Goal: Information Seeking & Learning: Learn about a topic

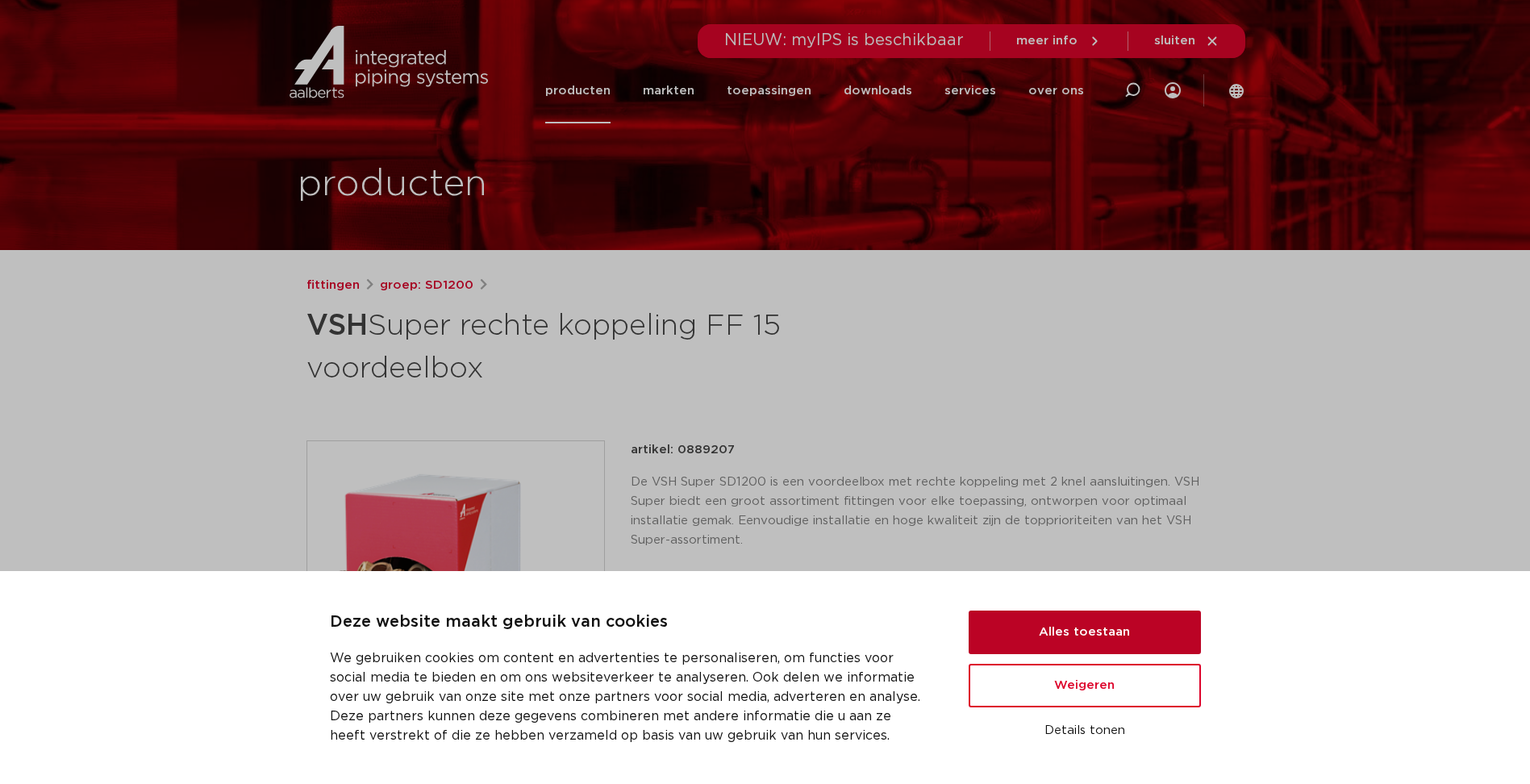
click at [1163, 622] on button "Alles toestaan" at bounding box center [1084, 632] width 232 height 43
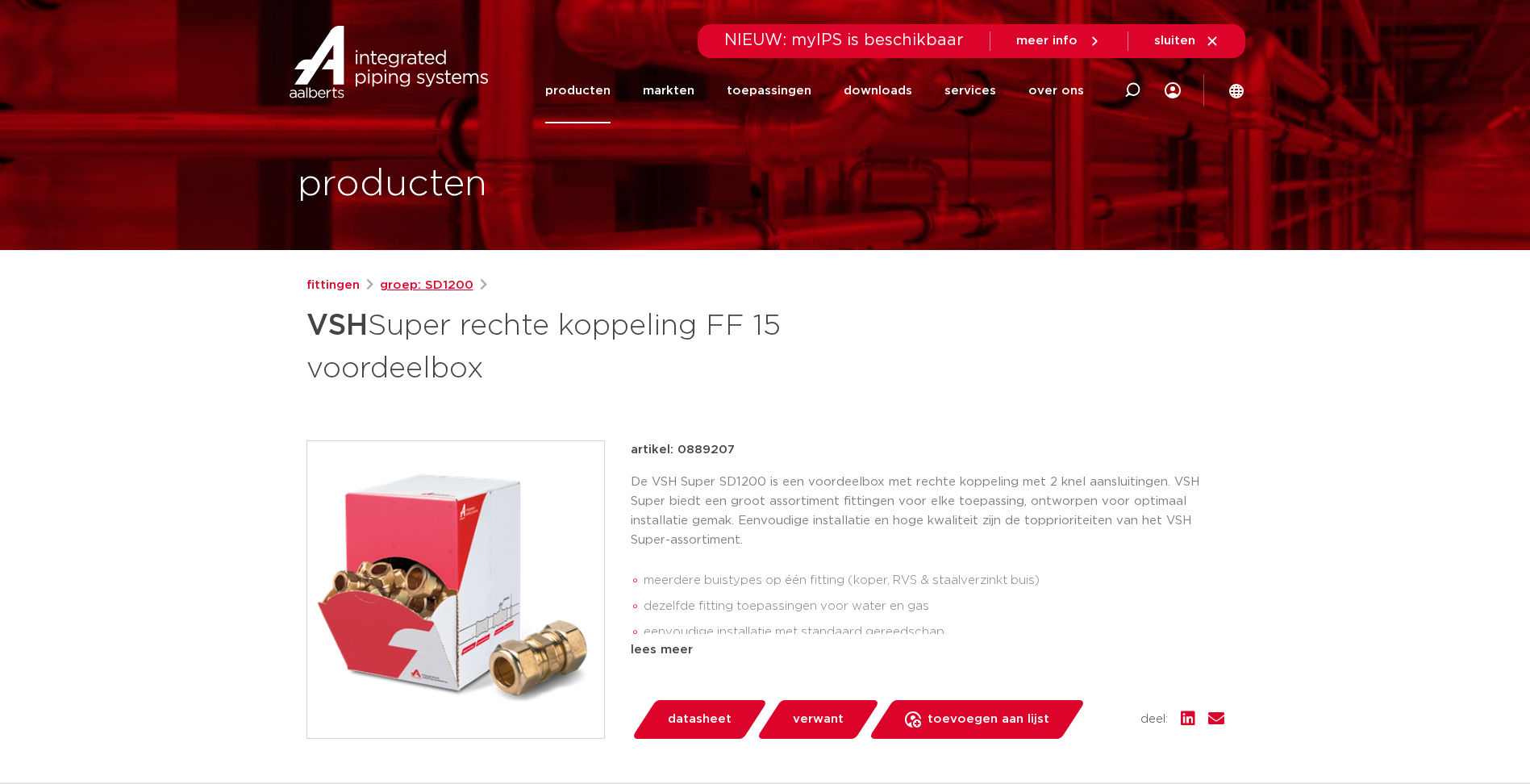
click at [442, 290] on link "groep: SD1200" at bounding box center [427, 285] width 94 height 20
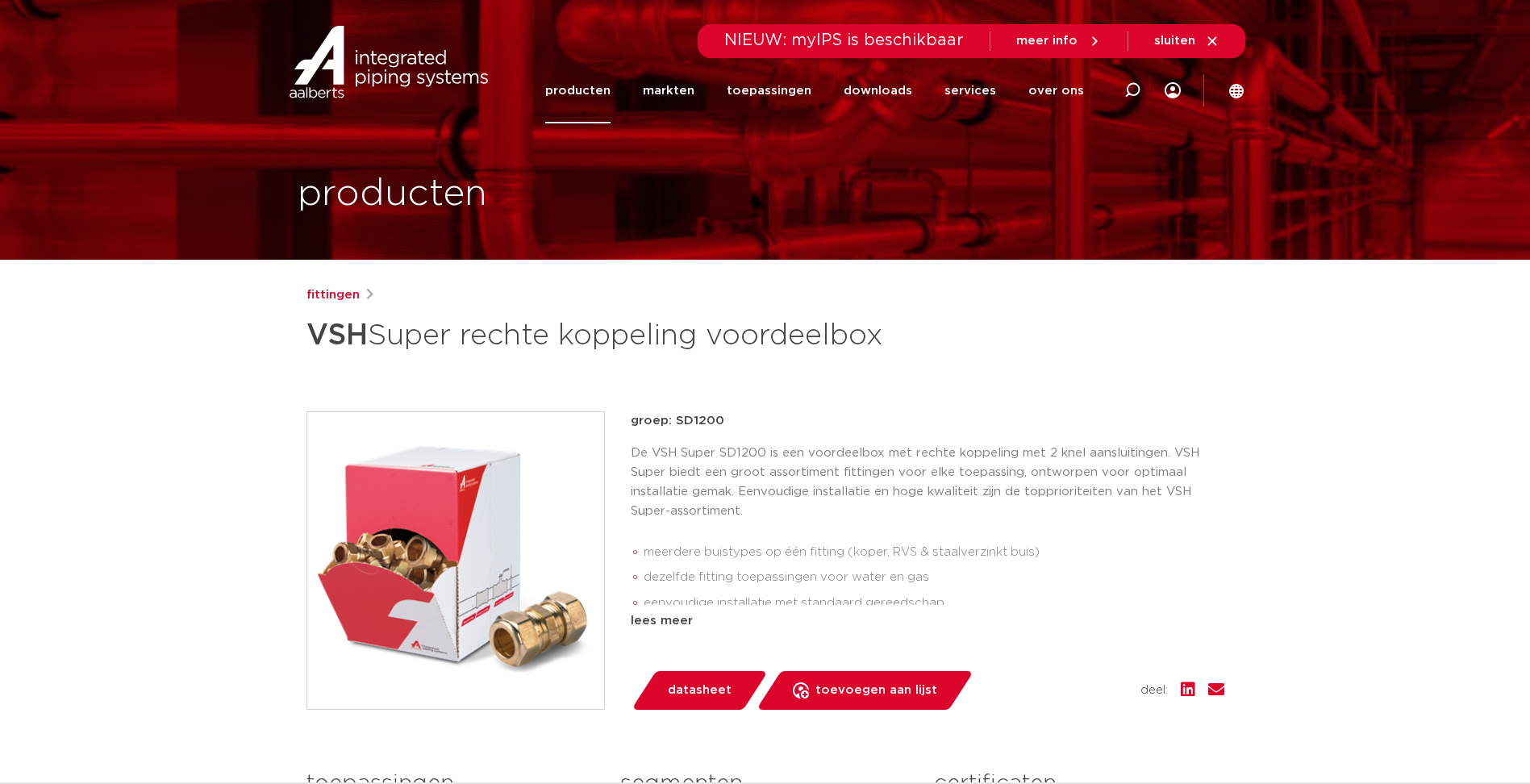
click at [764, 337] on h1 "VSH Super rechte koppeling voordeelbox" at bounding box center [609, 335] width 606 height 48
copy h1 "voordeelbox"
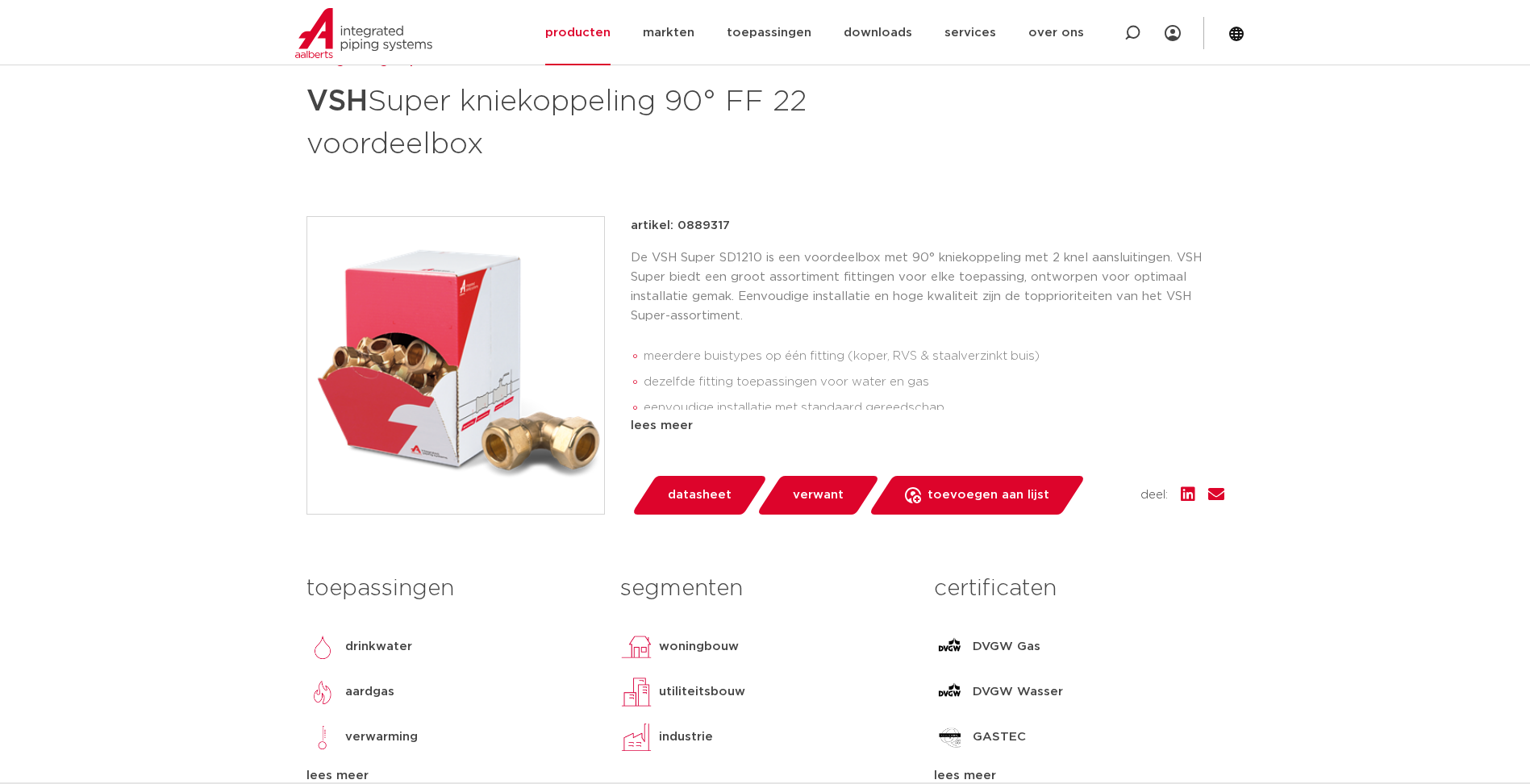
scroll to position [162, 0]
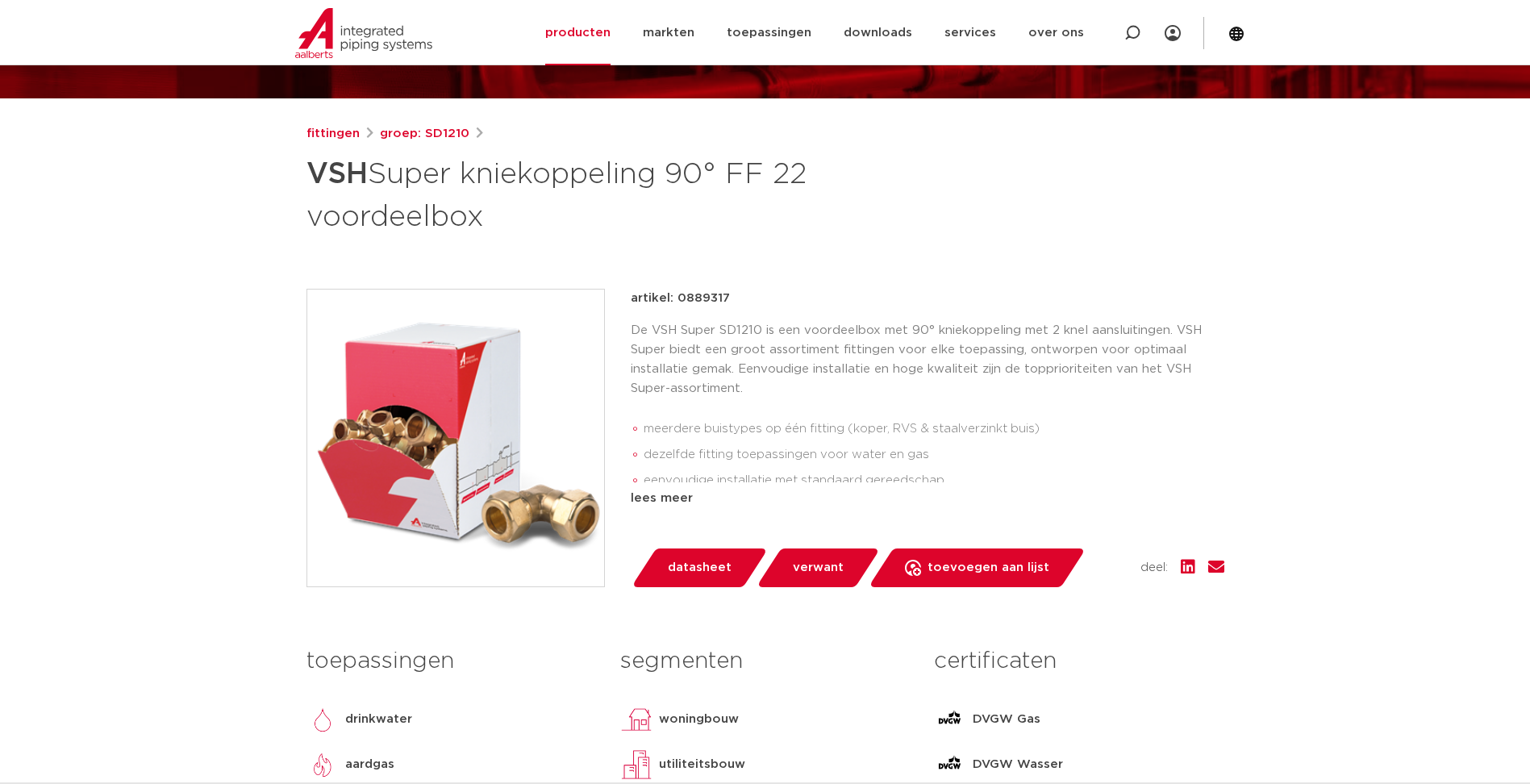
click at [707, 305] on p "artikel: 0889317" at bounding box center [680, 298] width 100 height 20
copy p "0889317"
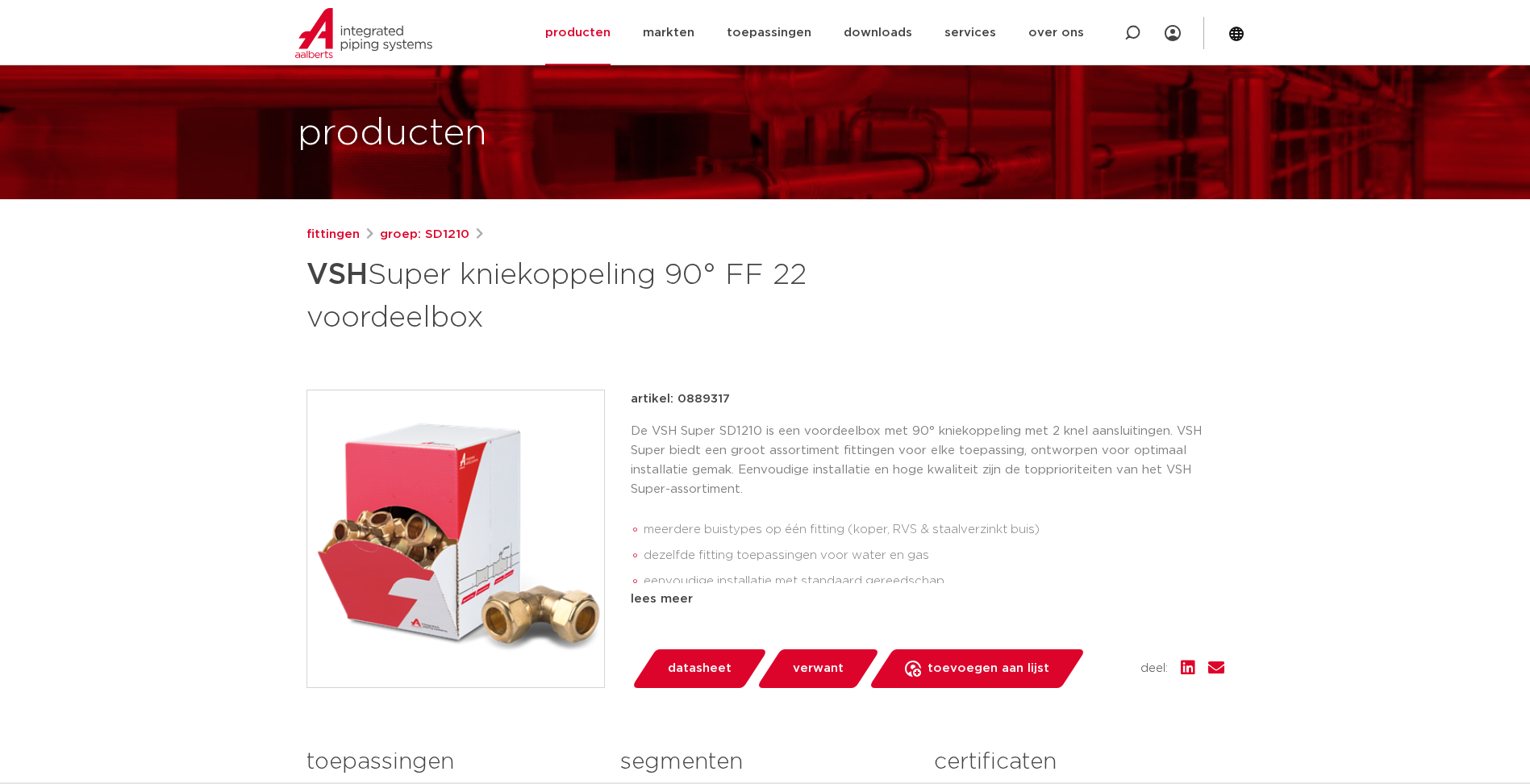
scroll to position [242, 0]
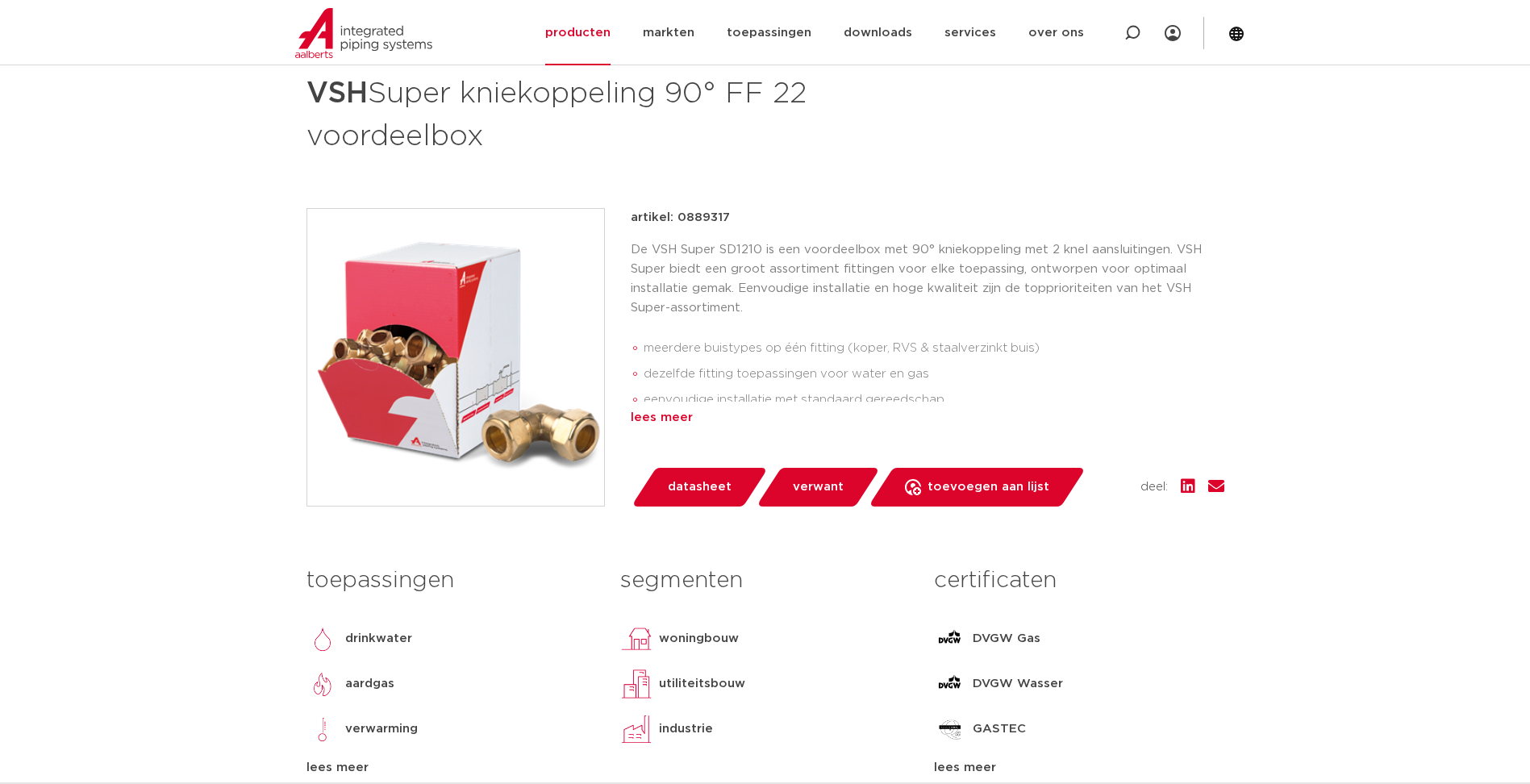
click at [685, 424] on div "lees meer" at bounding box center [928, 418] width 594 height 20
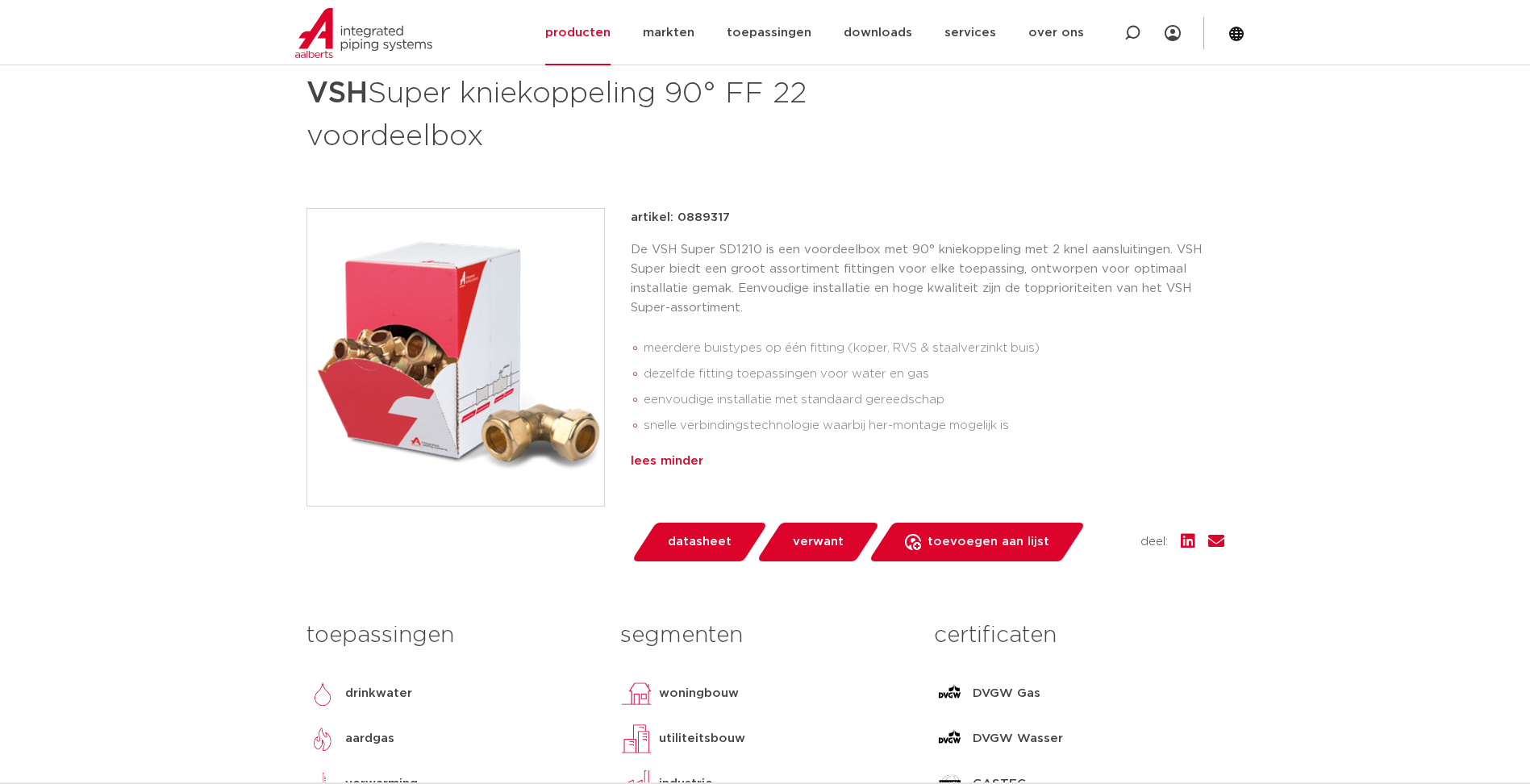
click at [683, 463] on div "lees minder" at bounding box center [928, 461] width 594 height 20
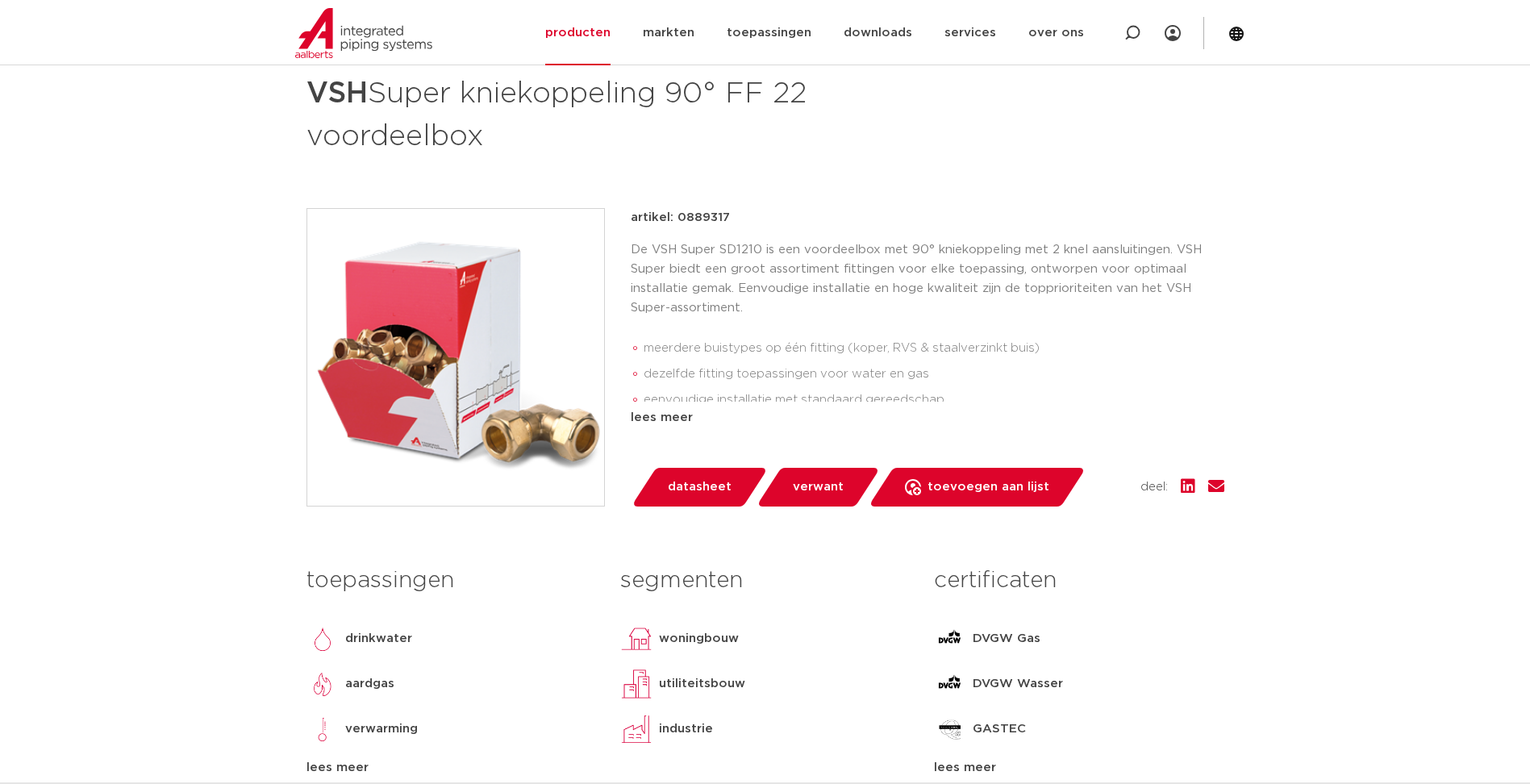
click at [663, 424] on div "lees meer" at bounding box center [928, 418] width 594 height 20
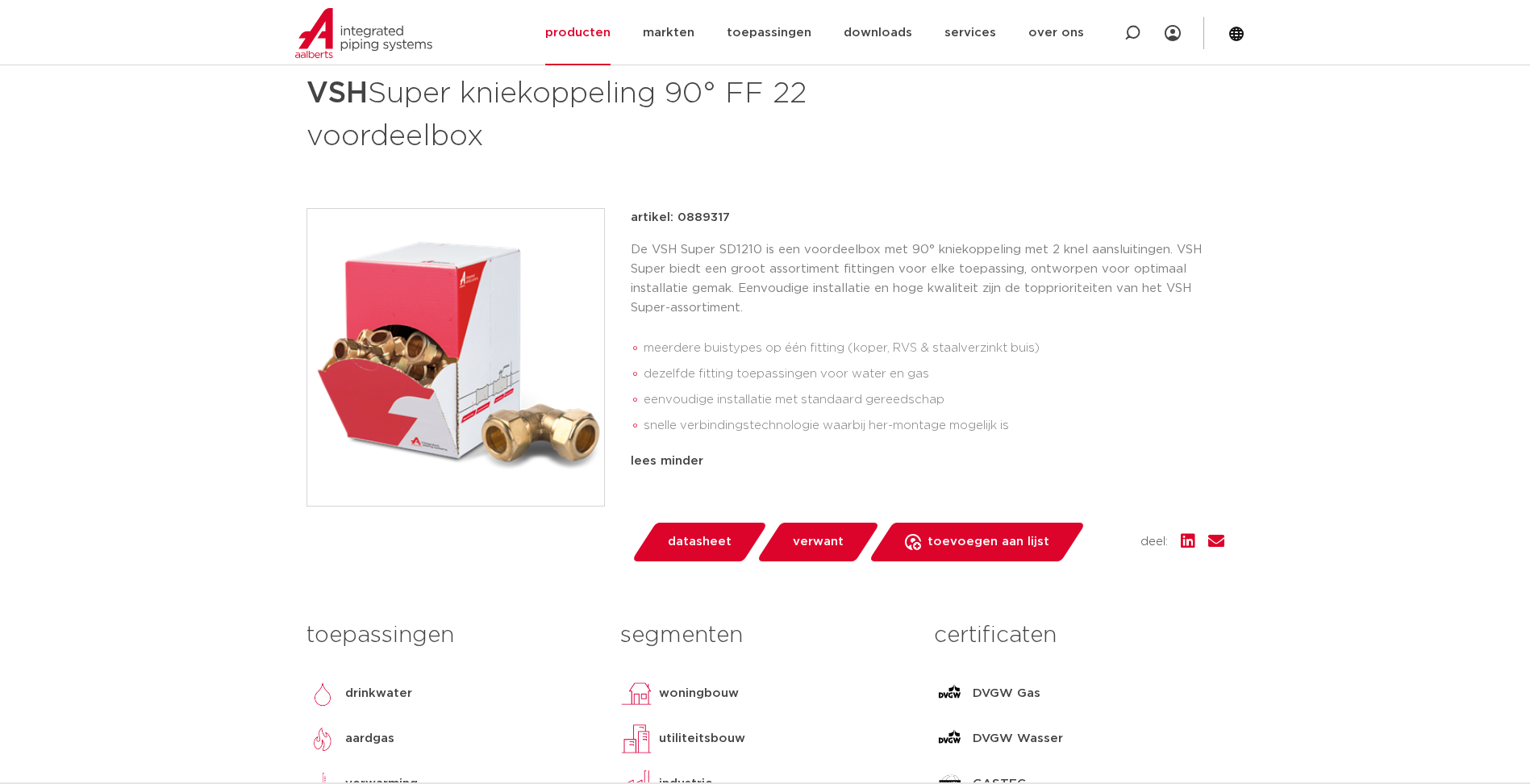
click at [708, 217] on p "artikel: 0889317" at bounding box center [680, 218] width 100 height 20
click at [708, 218] on p "artikel: 0889317" at bounding box center [680, 218] width 100 height 20
click at [431, 179] on div "fittingen groep: SD1210 VSH Super kniekoppeling 90° FF 22 voordeelbox" at bounding box center [765, 457] width 944 height 827
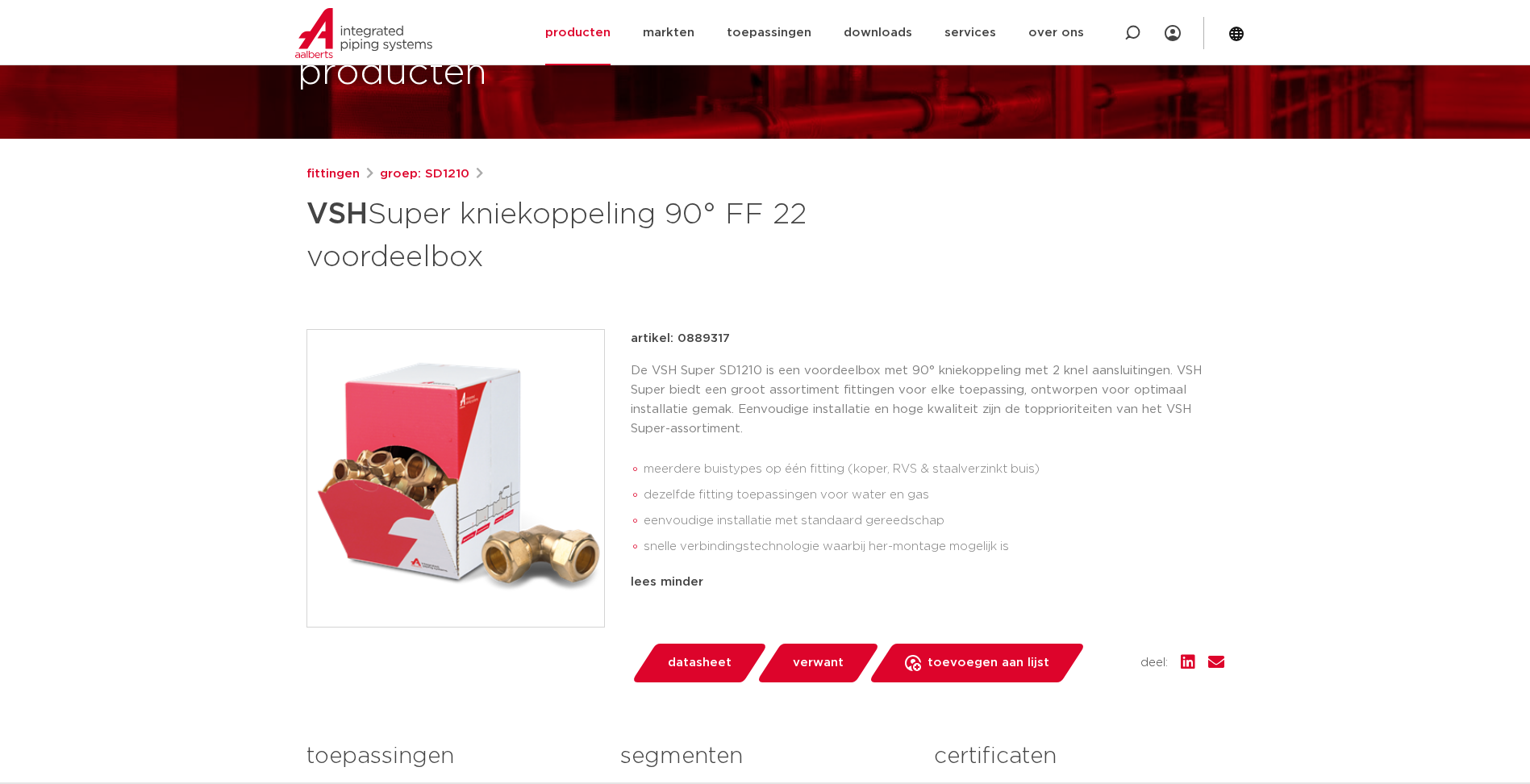
scroll to position [322, 0]
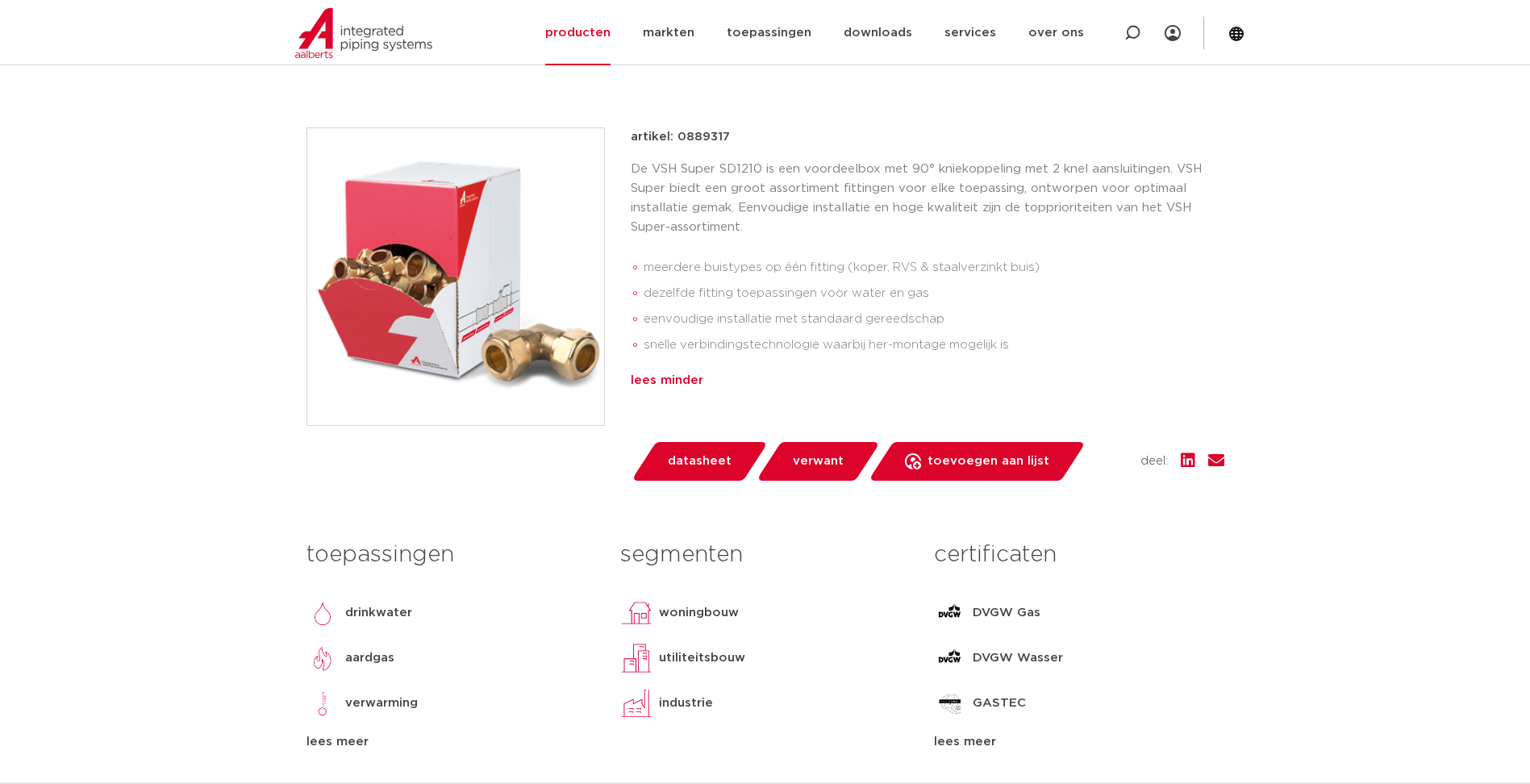
click at [699, 377] on div "lees minder" at bounding box center [928, 380] width 594 height 20
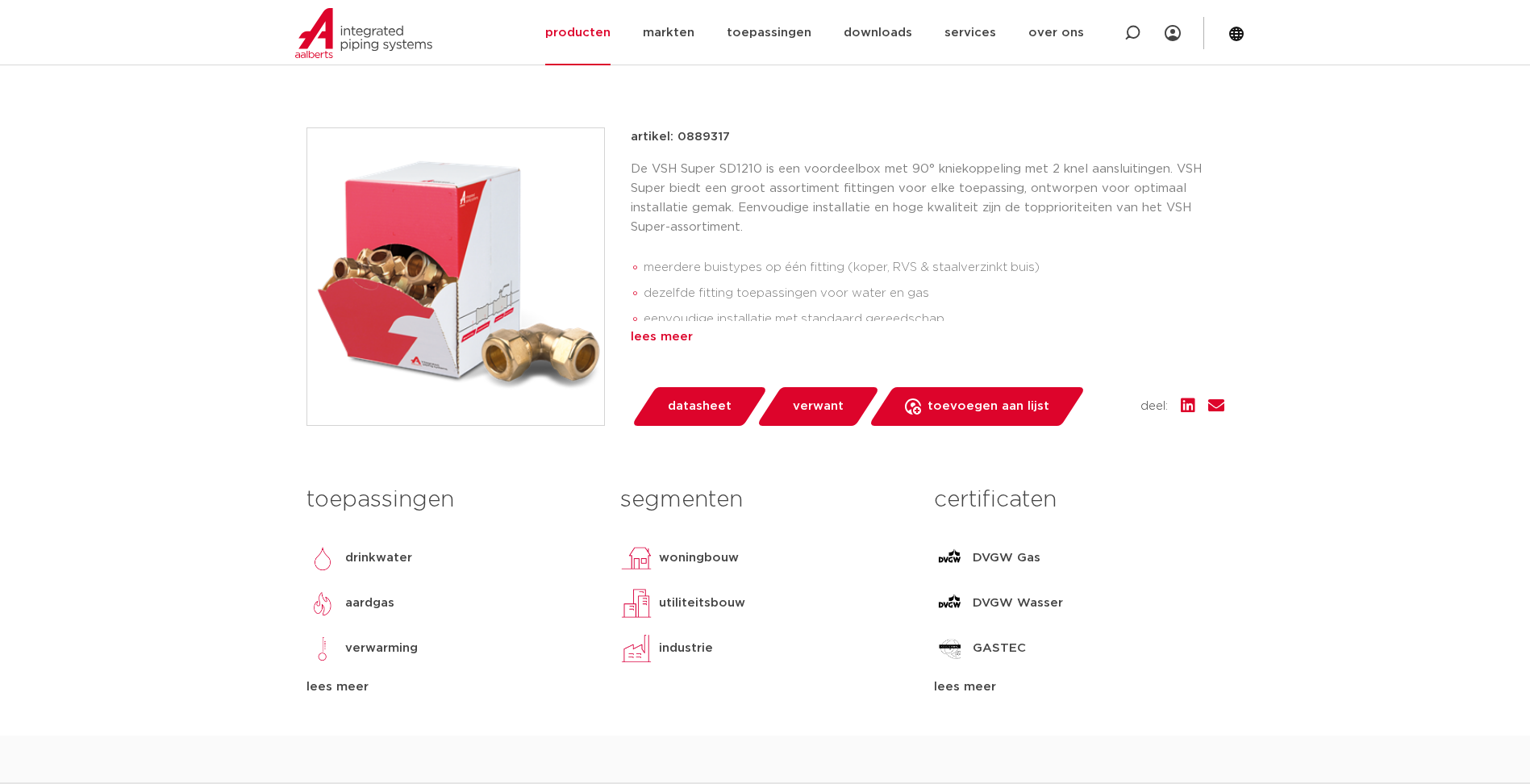
click at [673, 343] on div "lees meer" at bounding box center [928, 337] width 594 height 20
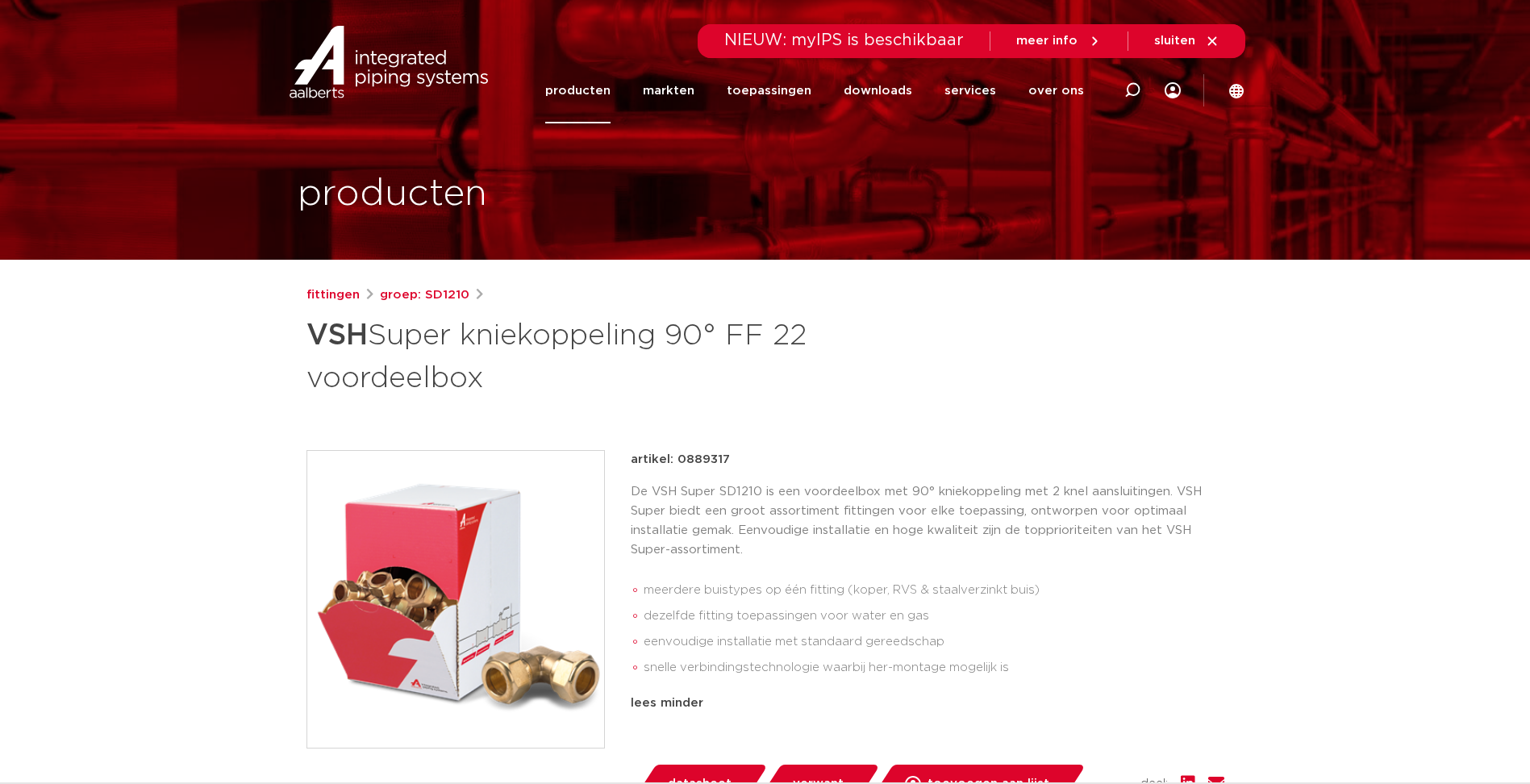
scroll to position [81, 0]
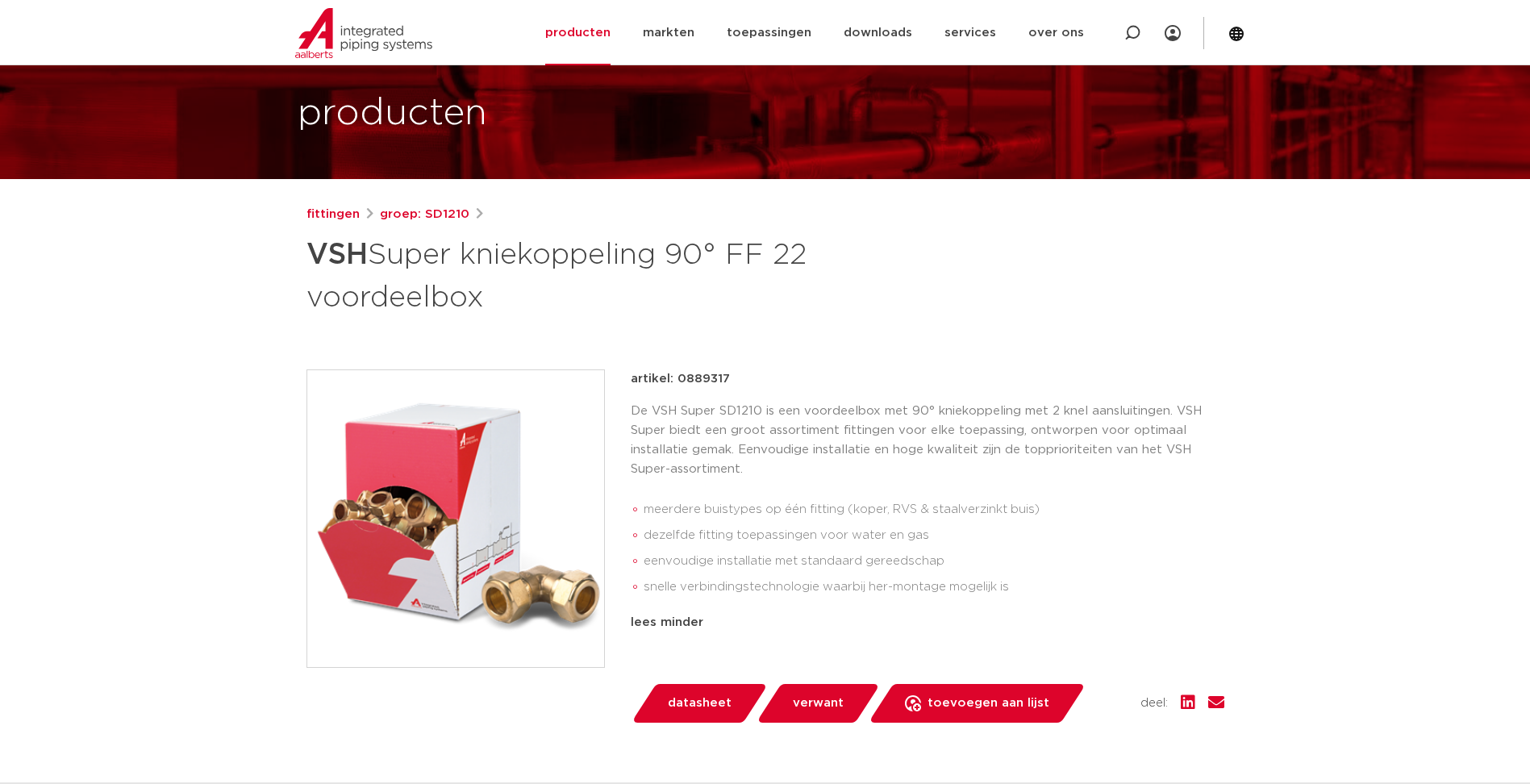
click at [690, 380] on p "artikel: 0889317" at bounding box center [680, 378] width 100 height 20
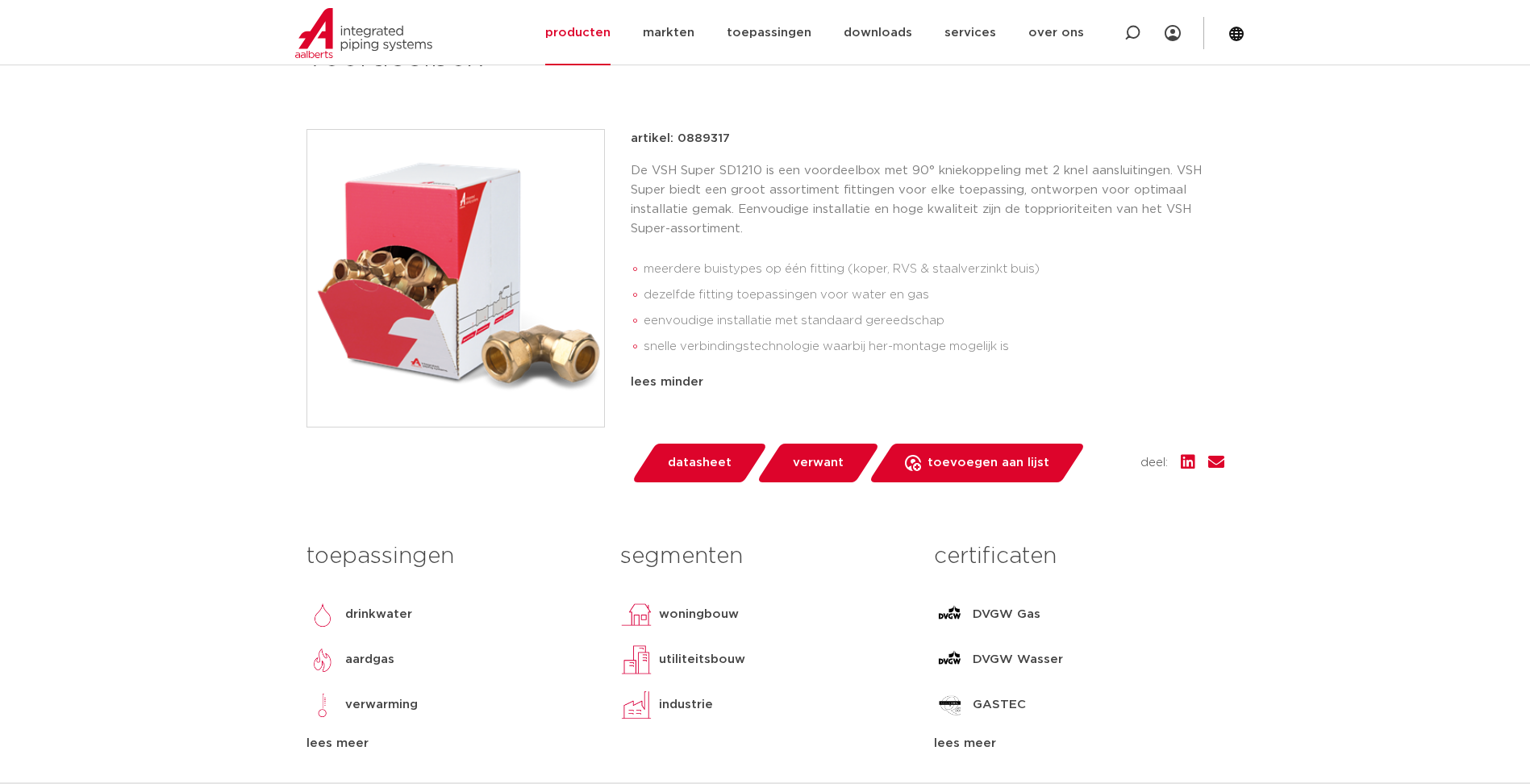
scroll to position [322, 0]
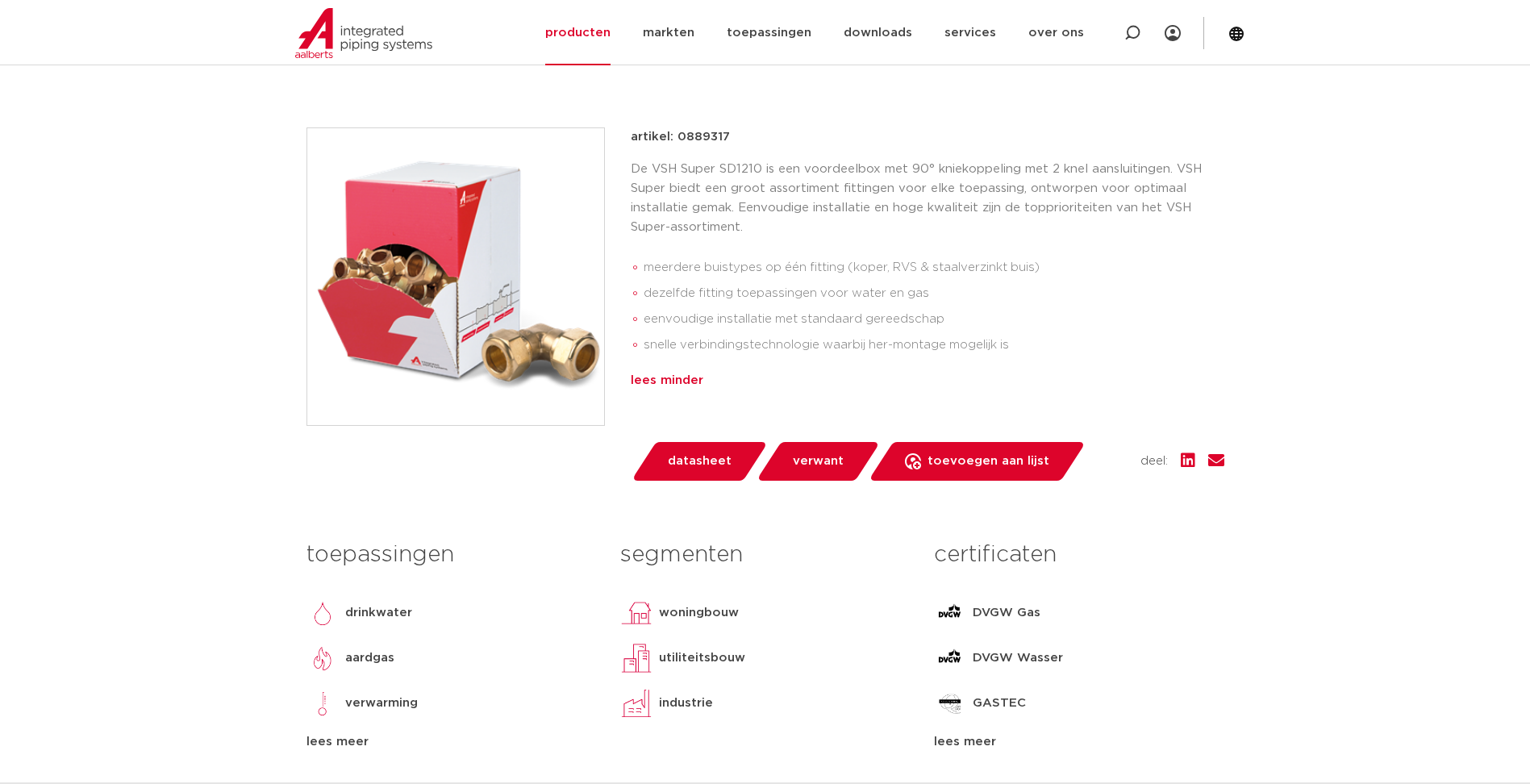
click at [696, 389] on div "lees minder" at bounding box center [928, 380] width 594 height 20
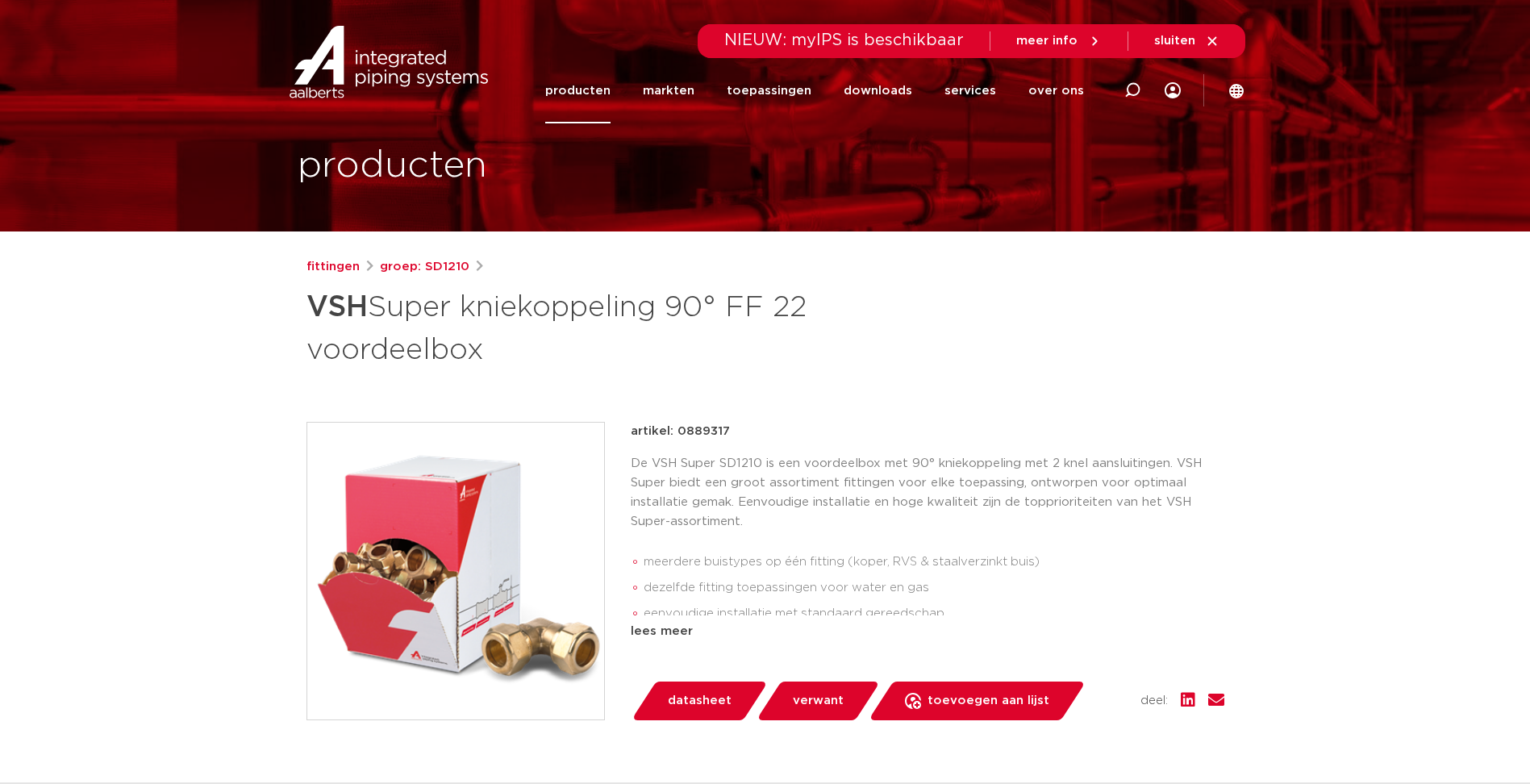
scroll to position [0, 0]
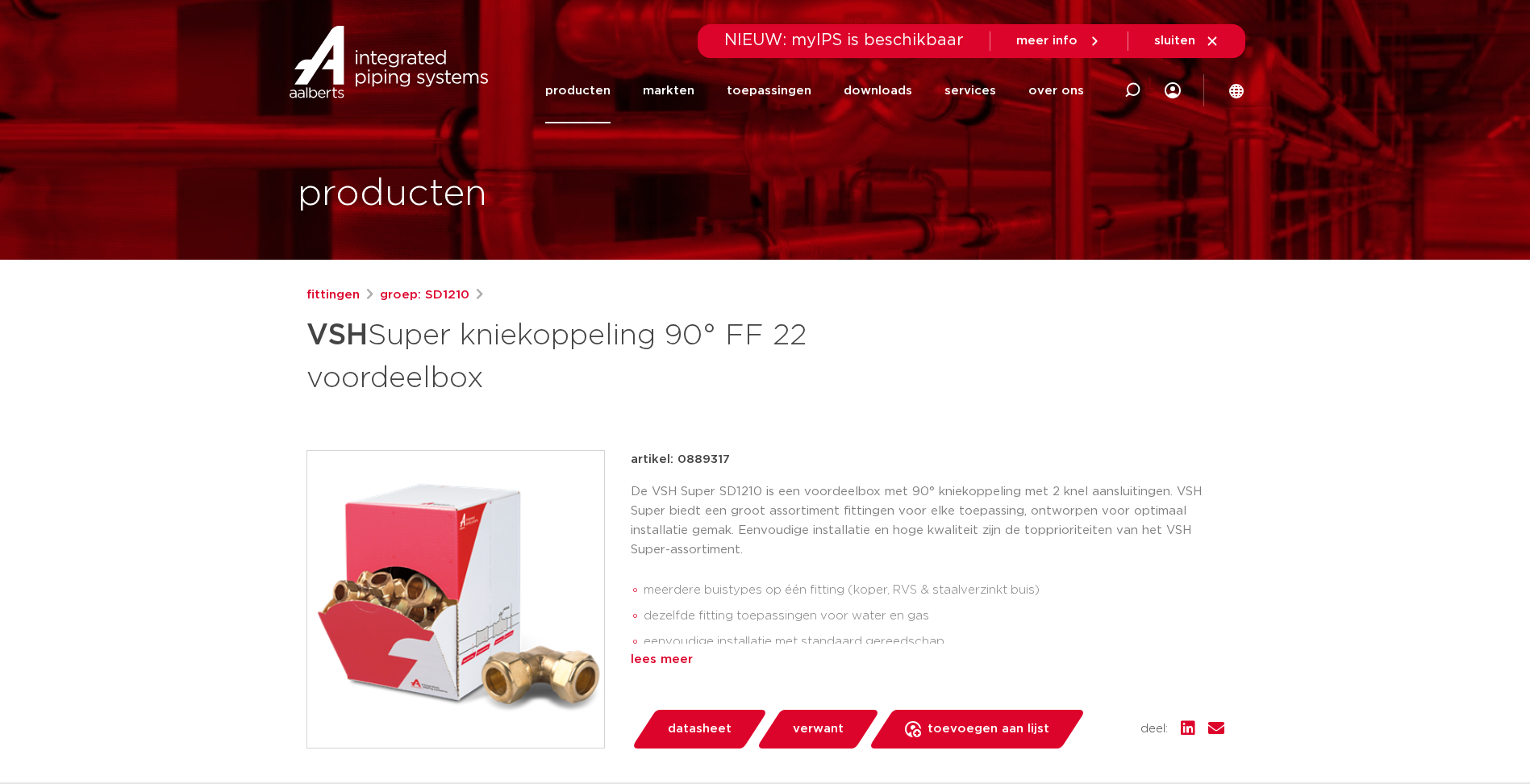
click at [669, 653] on div "lees meer" at bounding box center [928, 660] width 594 height 20
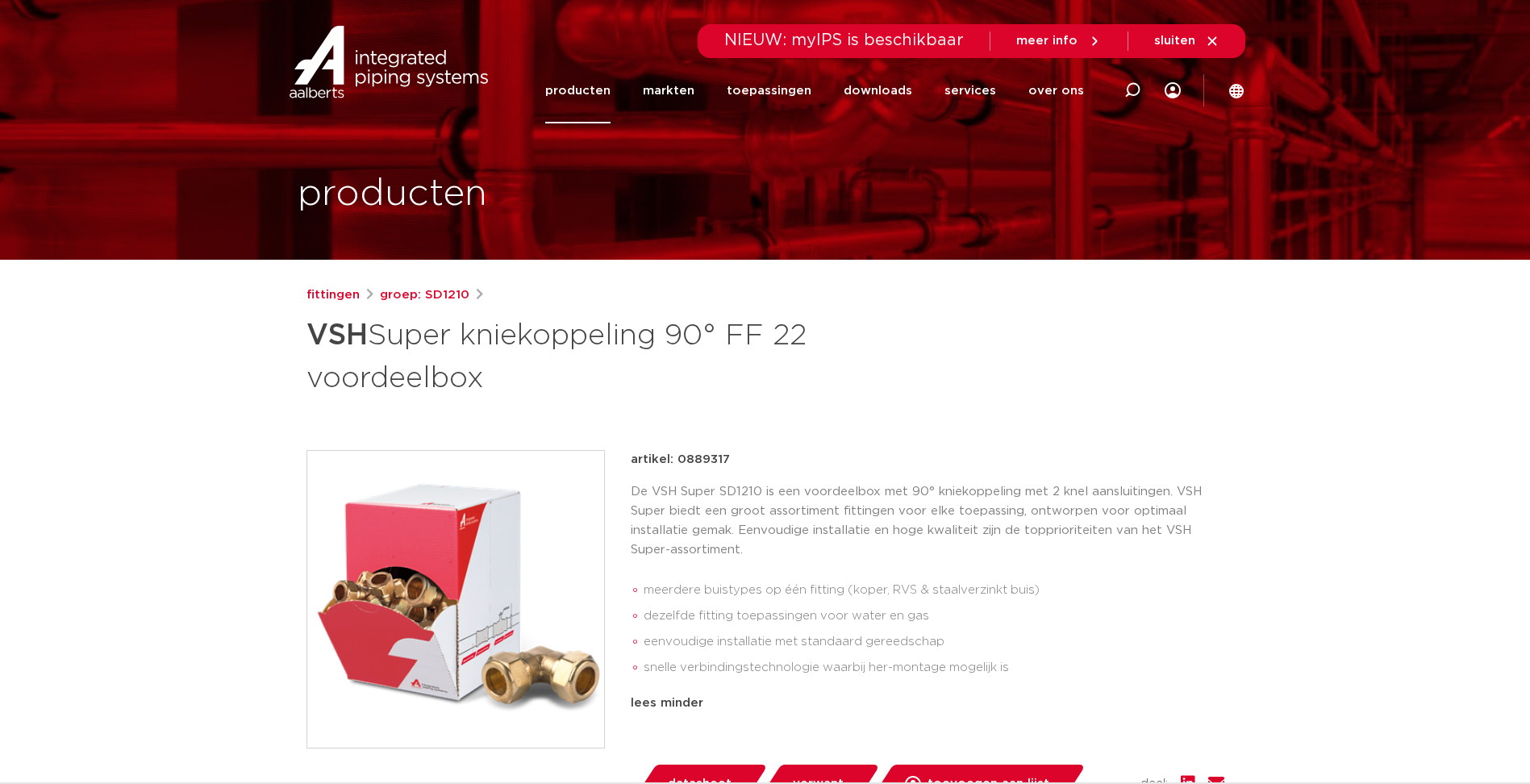
click at [705, 455] on p "artikel: 0889317" at bounding box center [680, 459] width 100 height 20
drag, startPoint x: 691, startPoint y: 366, endPoint x: 96, endPoint y: 389, distance: 595.4
click at [687, 366] on h1 "VSH Super kniekoppeling 90° FF 22 voordeelbox" at bounding box center [609, 355] width 606 height 87
click at [704, 463] on p "artikel: 0889317" at bounding box center [680, 459] width 100 height 20
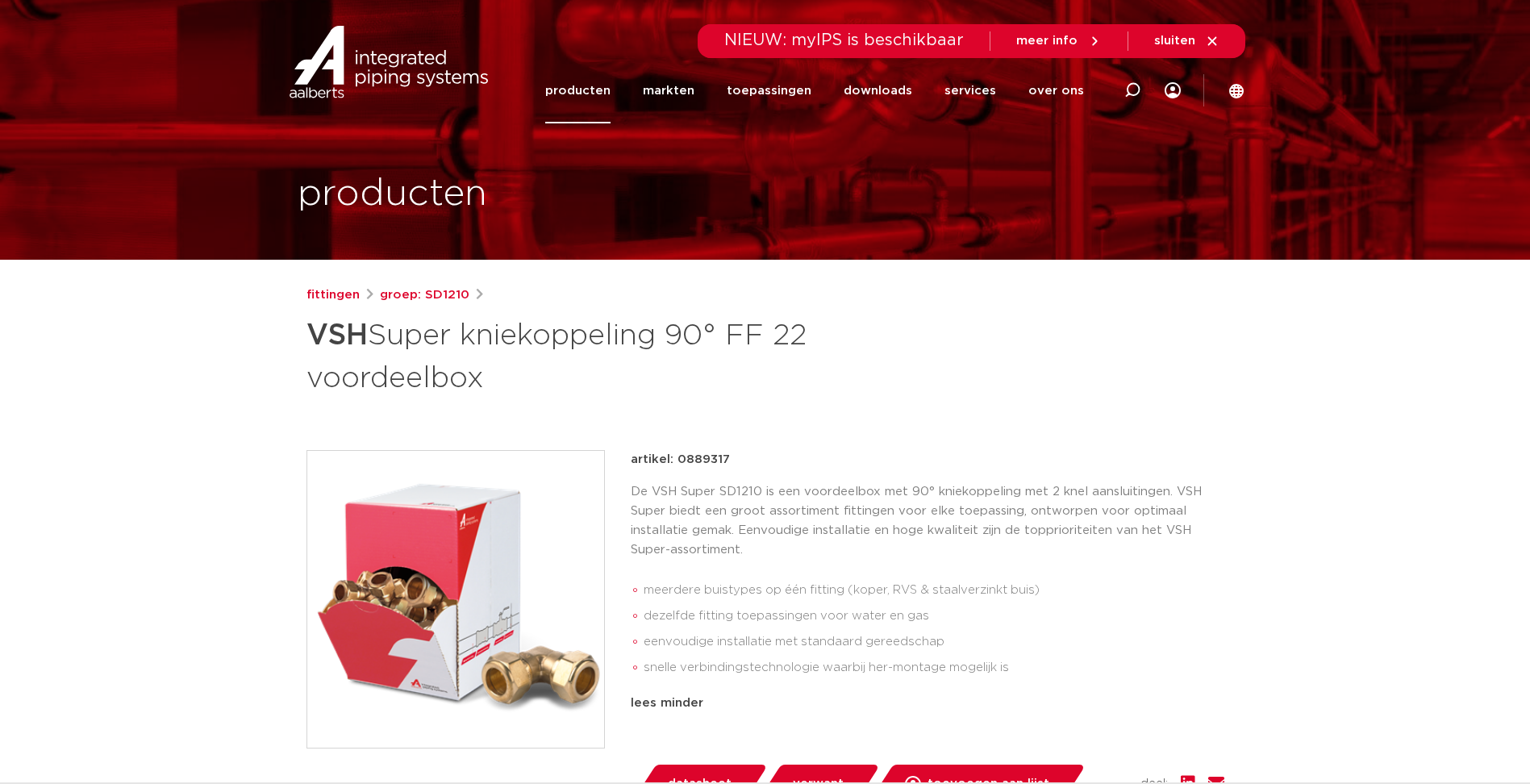
click at [704, 463] on p "artikel: 0889317" at bounding box center [680, 459] width 100 height 20
click at [663, 699] on div "lees minder" at bounding box center [928, 703] width 594 height 20
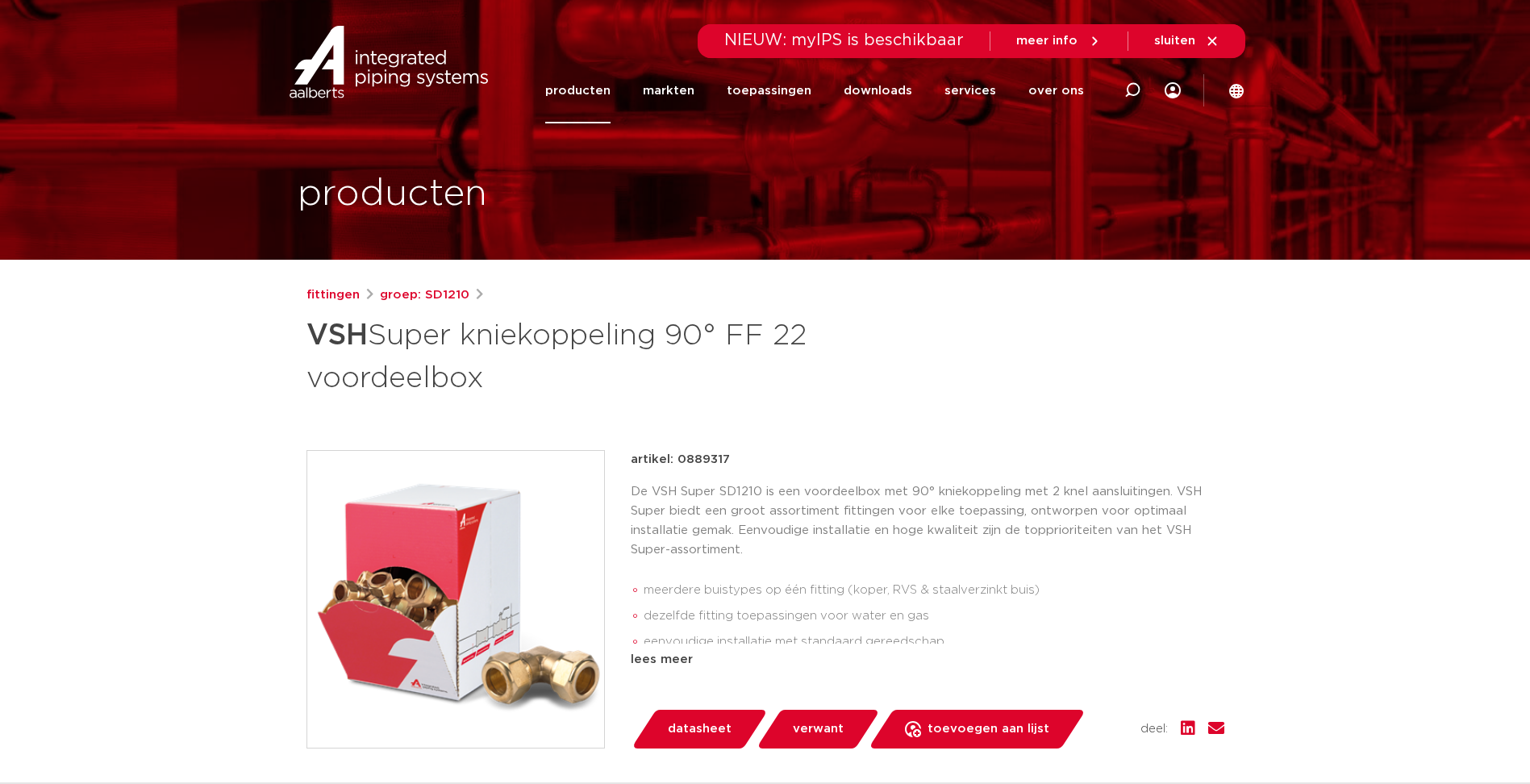
click at [719, 463] on p "artikel: 0889317" at bounding box center [680, 459] width 100 height 20
click at [682, 663] on div "lees meer" at bounding box center [928, 660] width 594 height 20
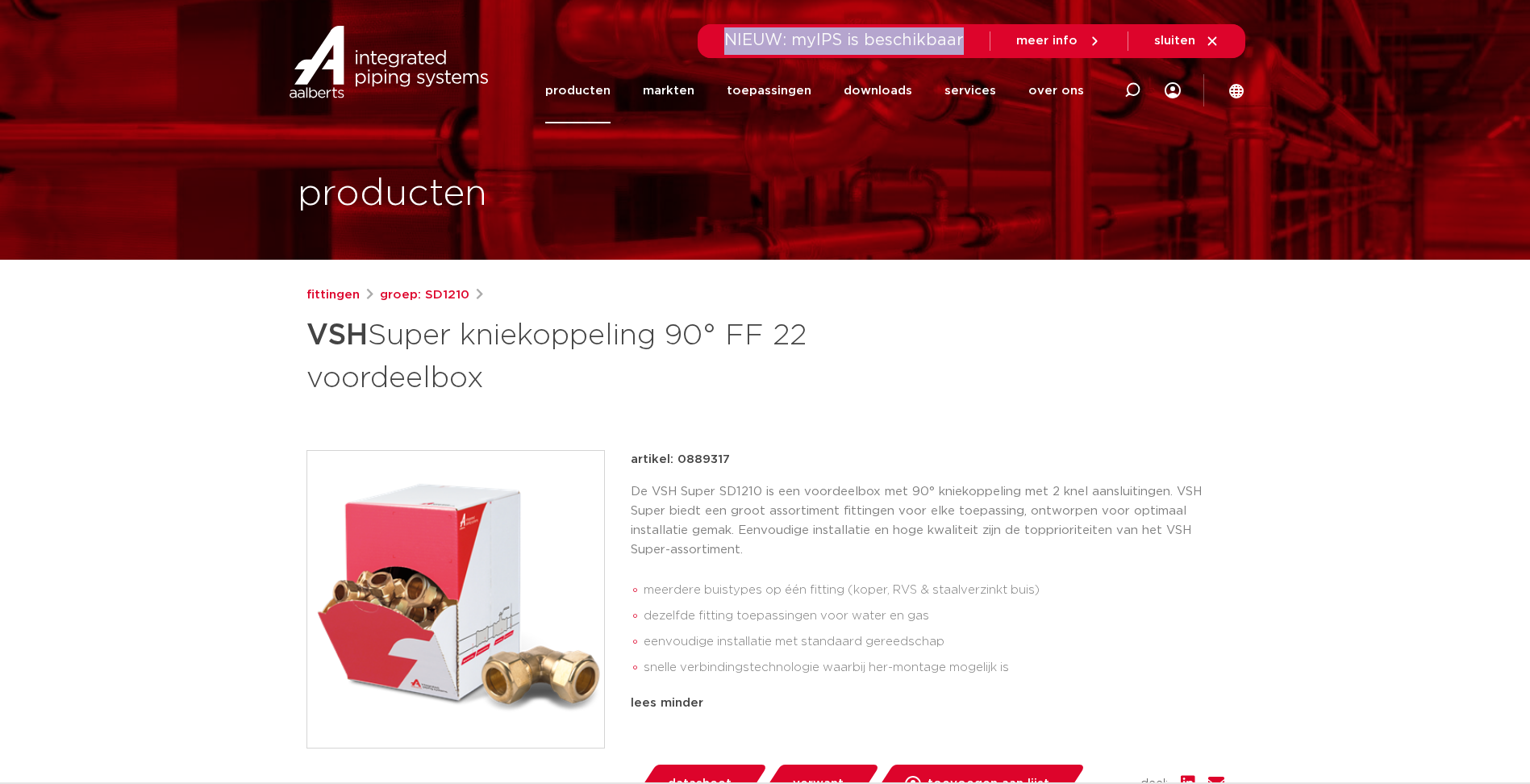
drag, startPoint x: 974, startPoint y: 37, endPoint x: 724, endPoint y: 36, distance: 250.0
click at [724, 36] on div "NIEUW: myIPS is beschikbaar meer info sluiten" at bounding box center [971, 41] width 547 height 34
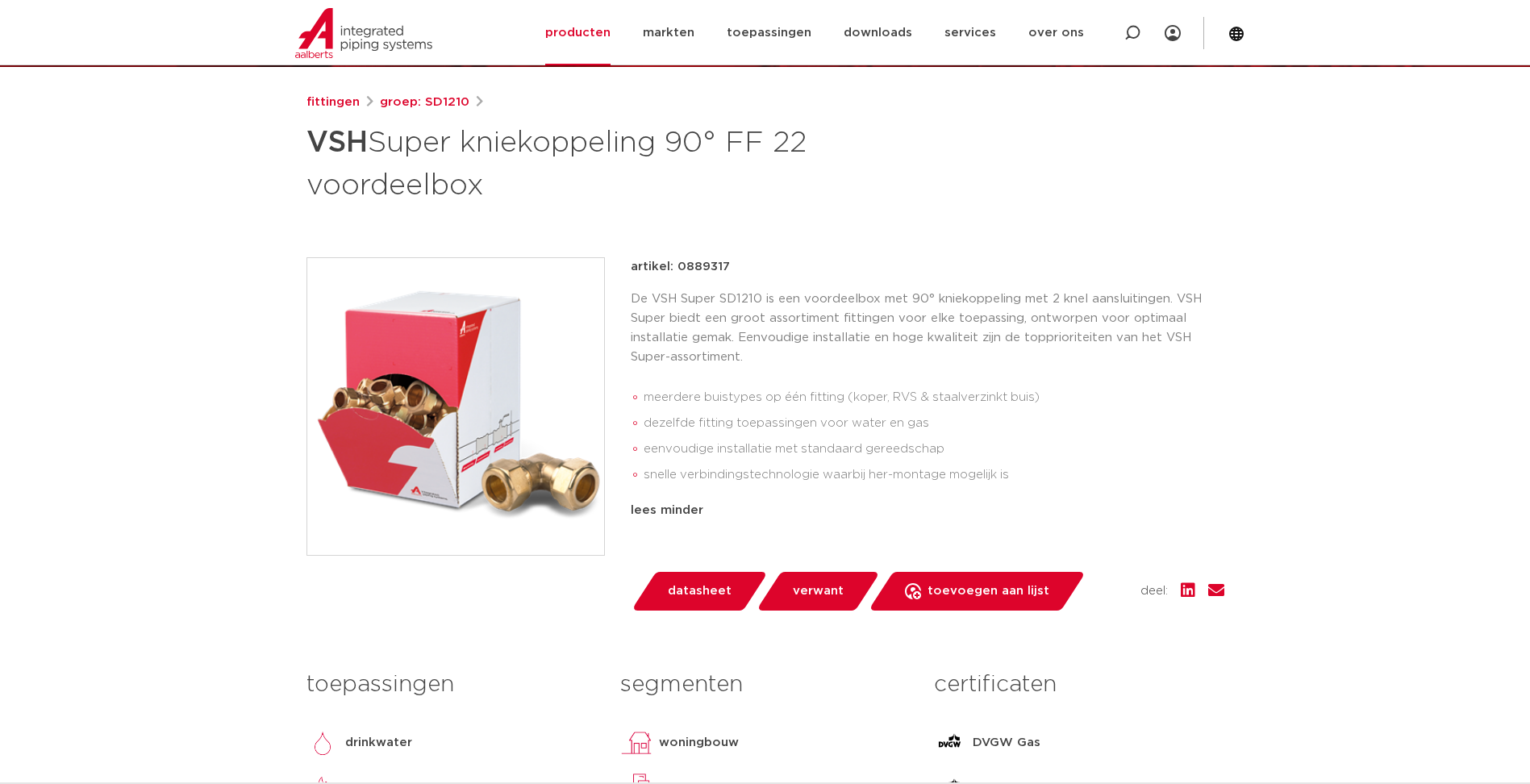
scroll to position [403, 0]
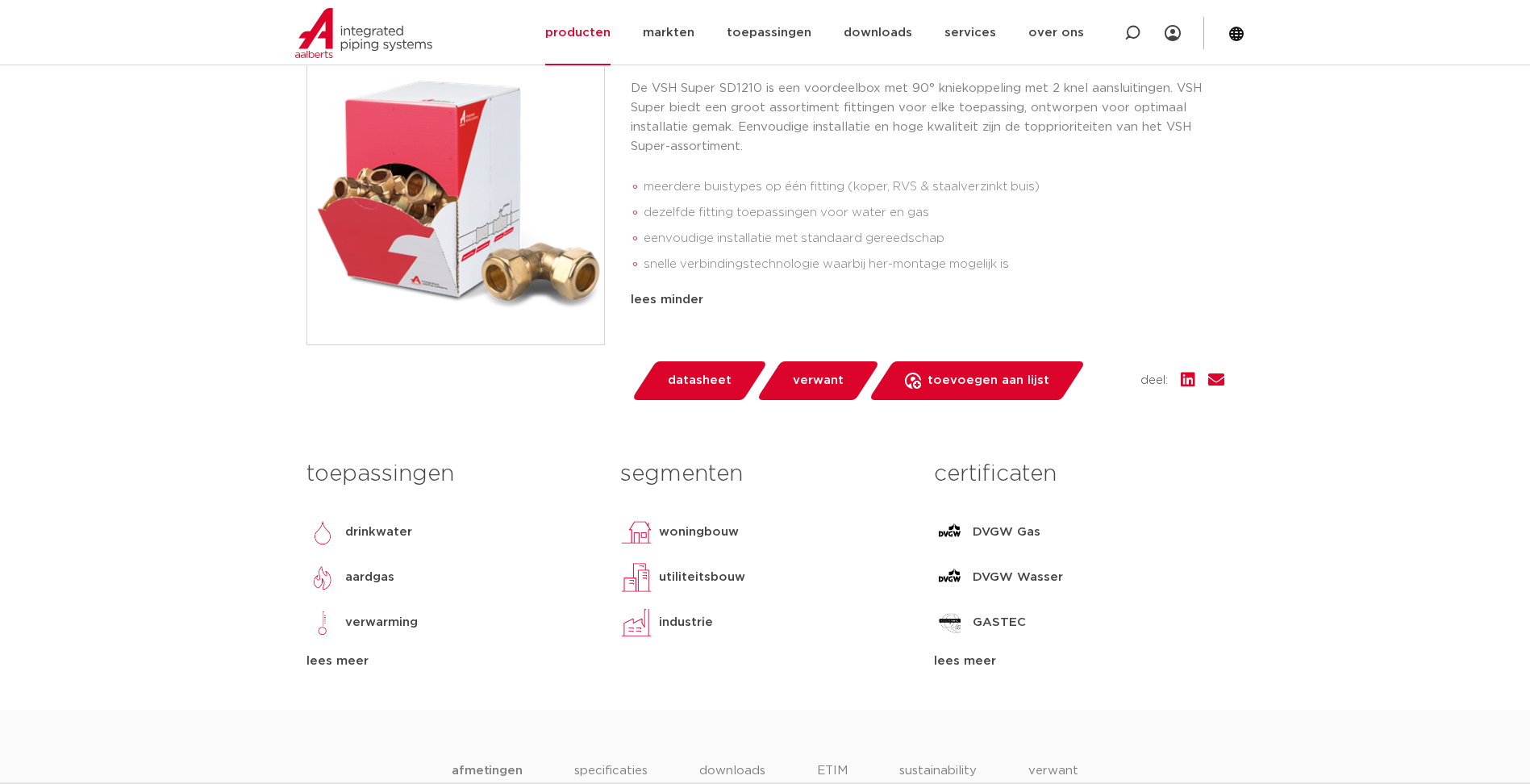
click at [955, 649] on div "certificaten DVGW Gas DVGW Wasser GASTEC Gastec-H2-ready KIWA VA (ETA) lees mee…" at bounding box center [1078, 561] width 314 height 219
click at [955, 659] on div "lees meer" at bounding box center [1078, 661] width 290 height 20
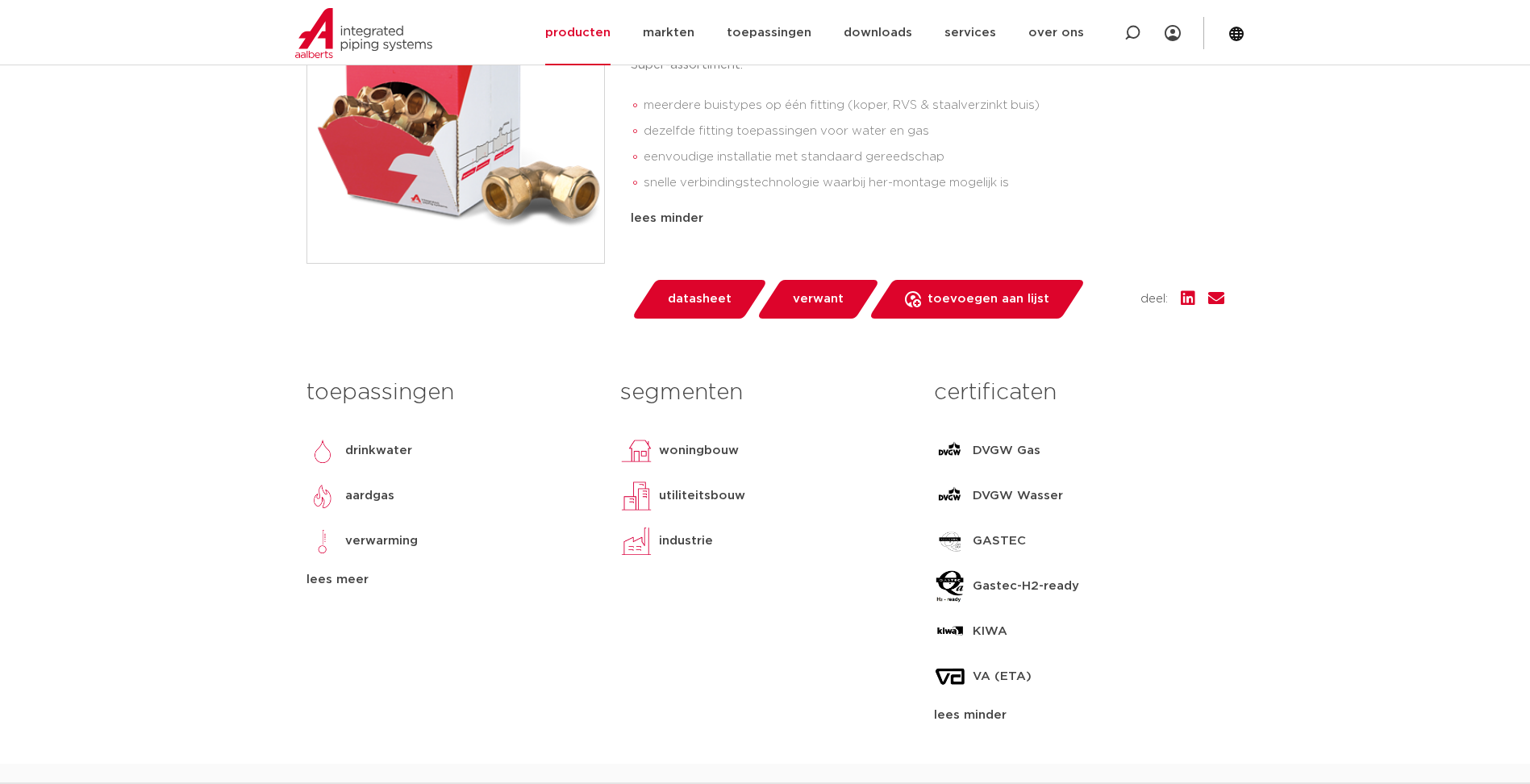
scroll to position [726, 0]
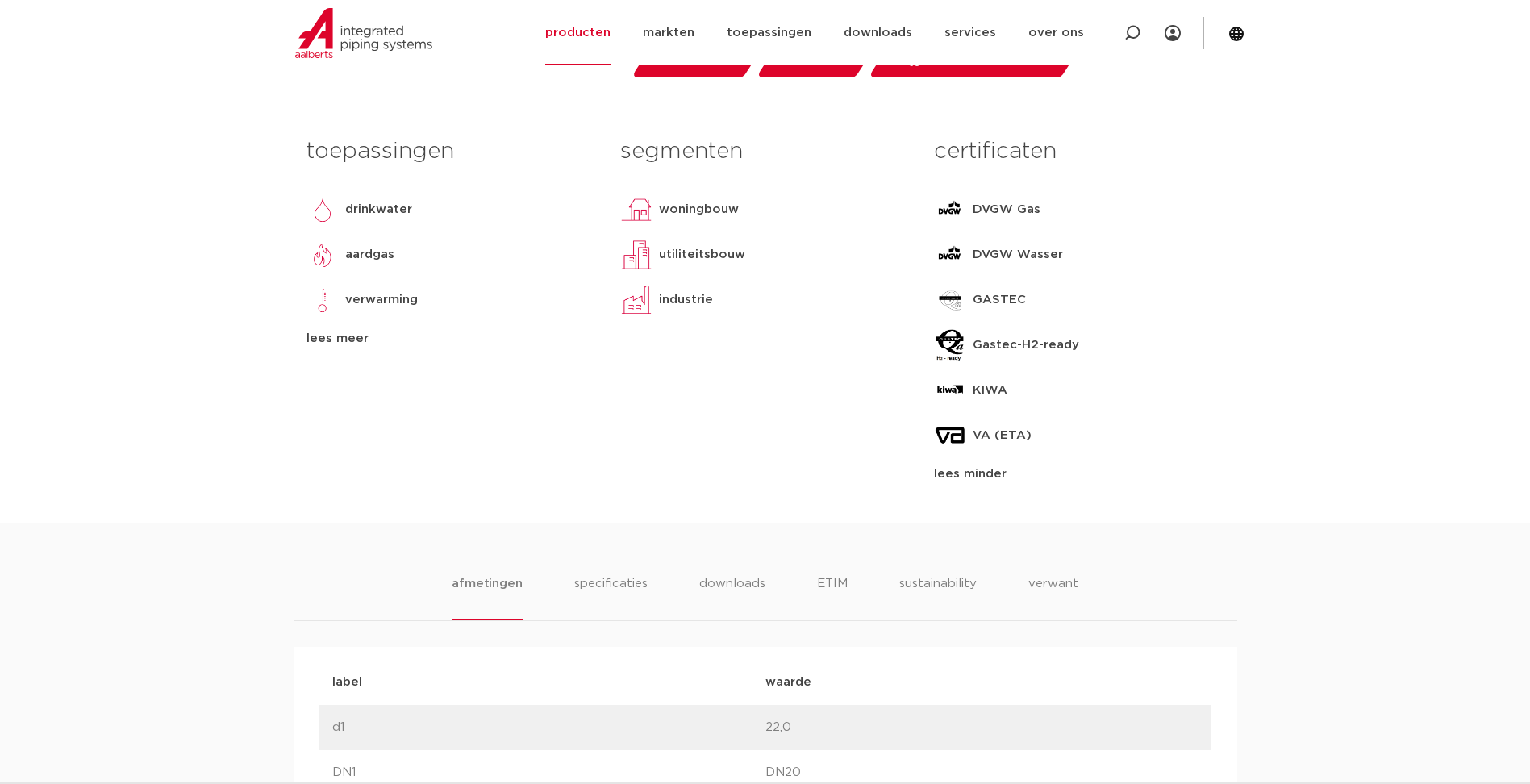
click at [810, 588] on ul "afmetingen specificaties downloads ETIM sustainability verwant" at bounding box center [765, 597] width 626 height 46
click at [823, 585] on li "ETIM" at bounding box center [832, 597] width 29 height 46
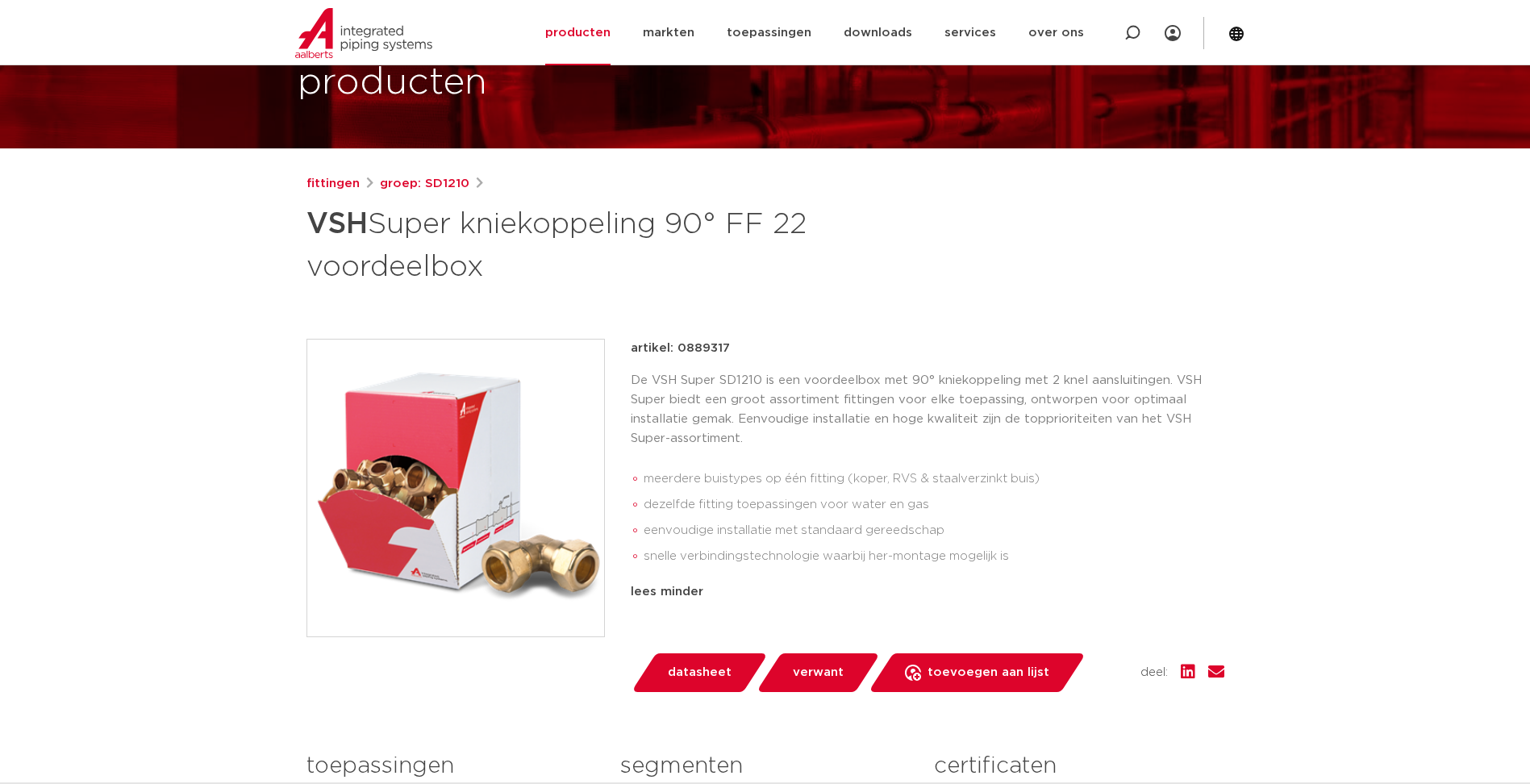
scroll to position [0, 0]
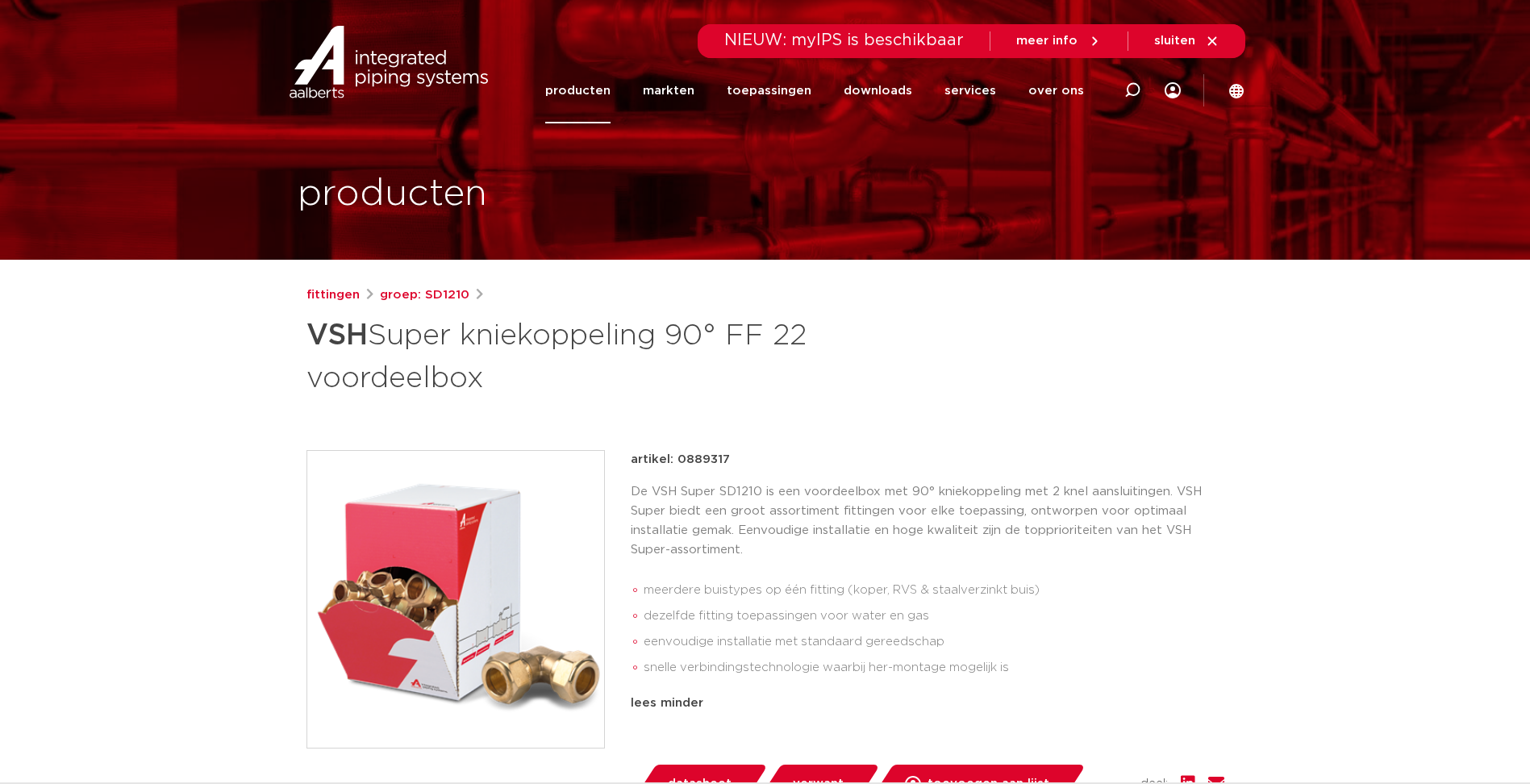
click at [708, 462] on p "artikel: 0889317" at bounding box center [680, 459] width 100 height 20
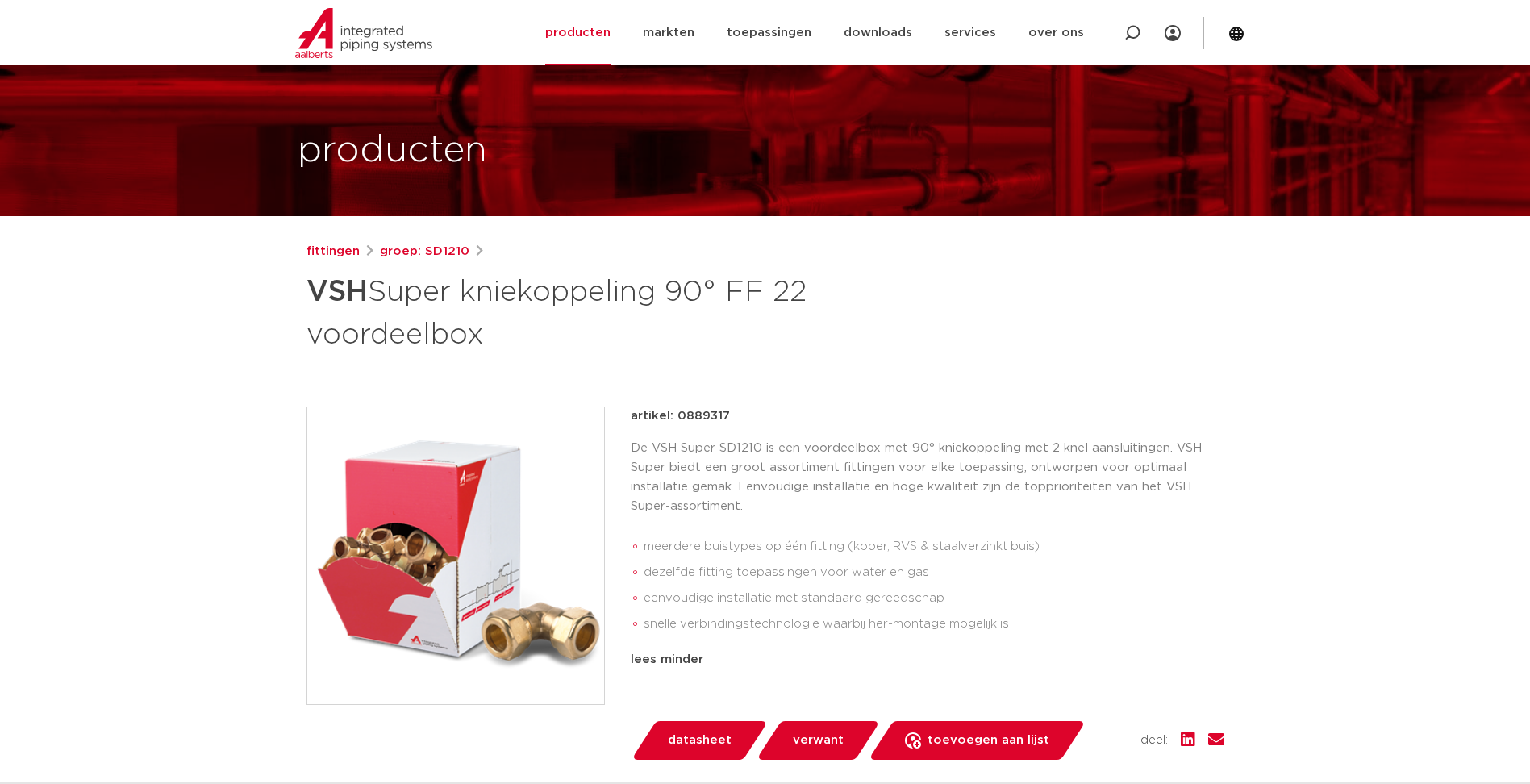
scroll to position [162, 0]
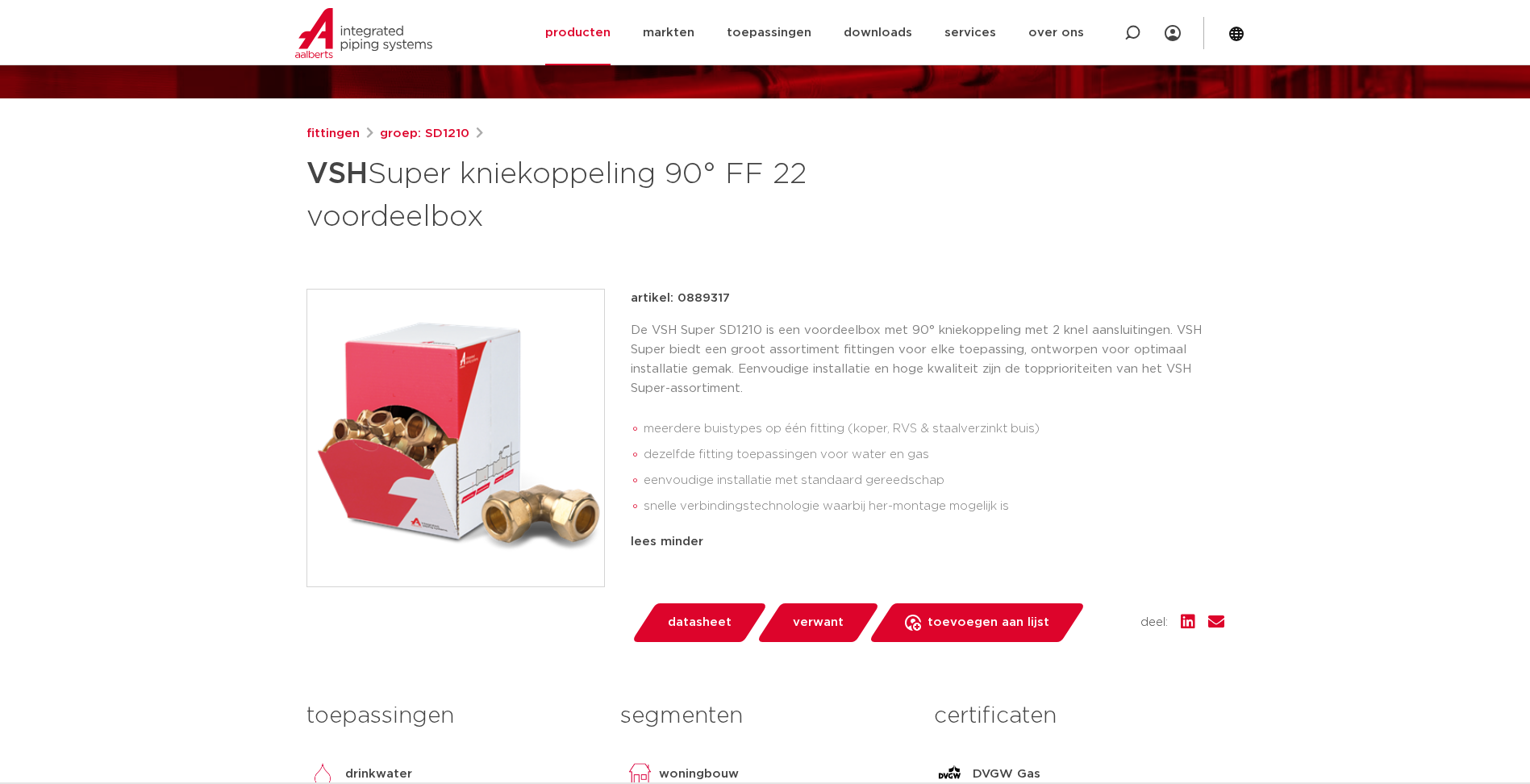
click at [706, 399] on div "De VSH Super SD1210 is een voordeelbox met 90° kniekoppeling met 2 knel aanslui…" at bounding box center [928, 423] width 594 height 205
